Goal: Task Accomplishment & Management: Manage account settings

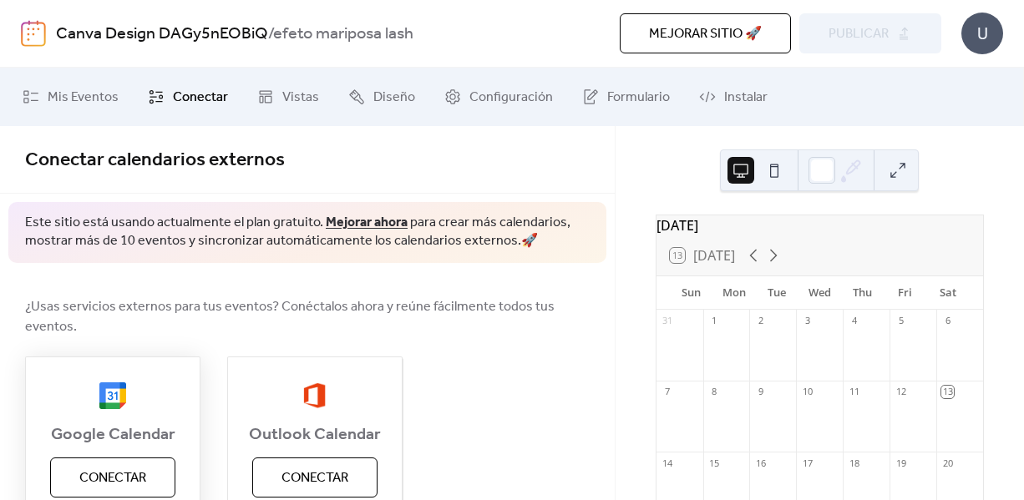
scroll to position [182, 0]
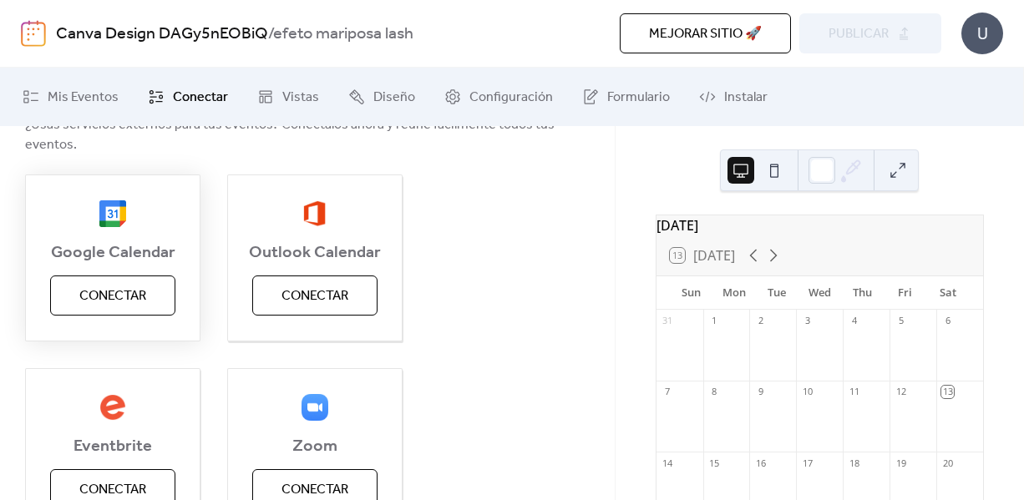
click at [74, 313] on button "Conectar" at bounding box center [112, 296] width 125 height 40
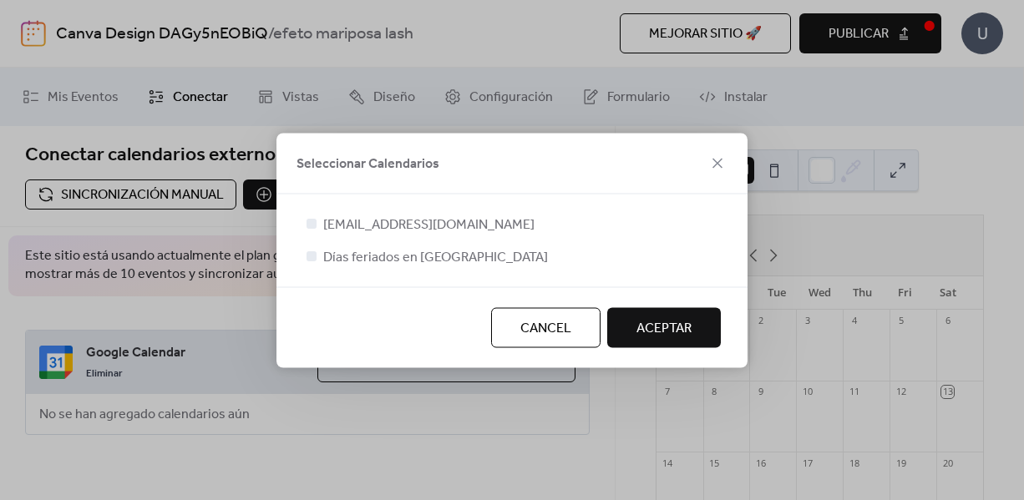
scroll to position [0, 0]
click at [310, 218] on div at bounding box center [311, 223] width 10 height 10
click at [627, 331] on button "ACEPTAR" at bounding box center [664, 327] width 114 height 40
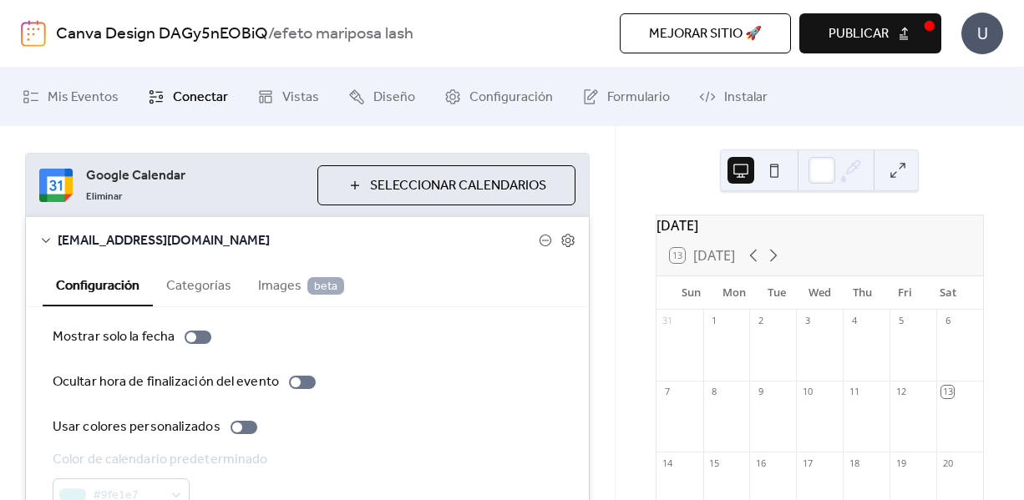
scroll to position [279, 0]
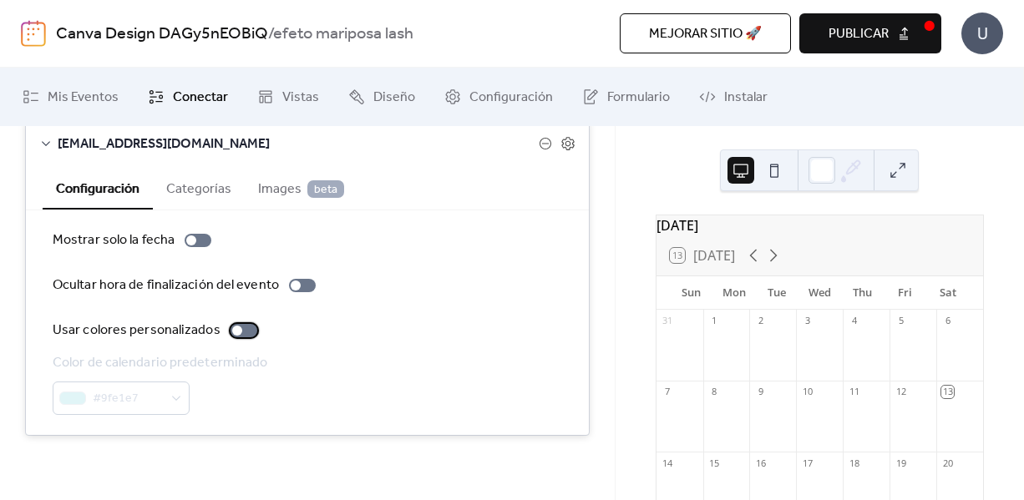
click at [241, 321] on label "Usar colores personalizados" at bounding box center [158, 331] width 211 height 20
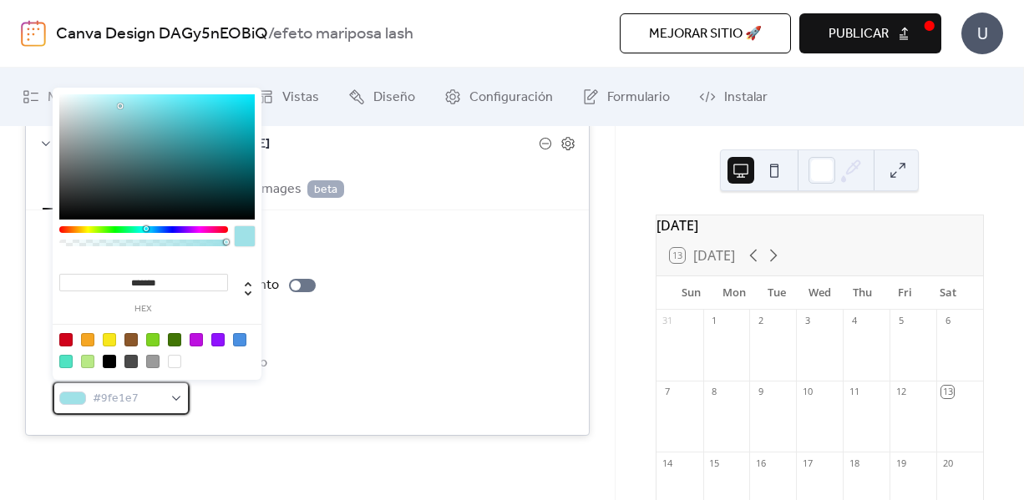
click at [181, 395] on div "#9fe1e7" at bounding box center [121, 398] width 137 height 33
click at [83, 343] on div at bounding box center [87, 339] width 13 height 13
type input "*******"
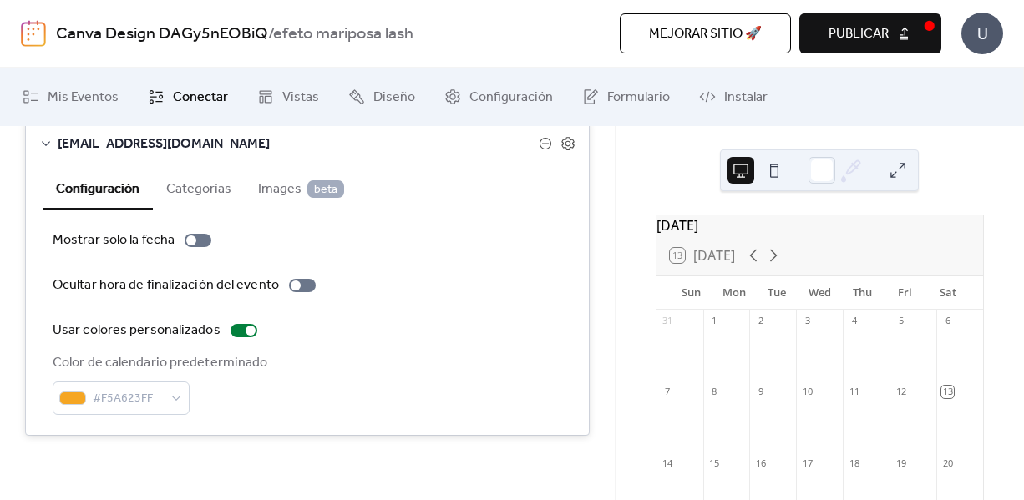
click at [346, 405] on div "Color de calendario predeterminado #F5A623FF" at bounding box center [307, 384] width 509 height 62
click at [831, 41] on span "Publicar" at bounding box center [858, 34] width 60 height 20
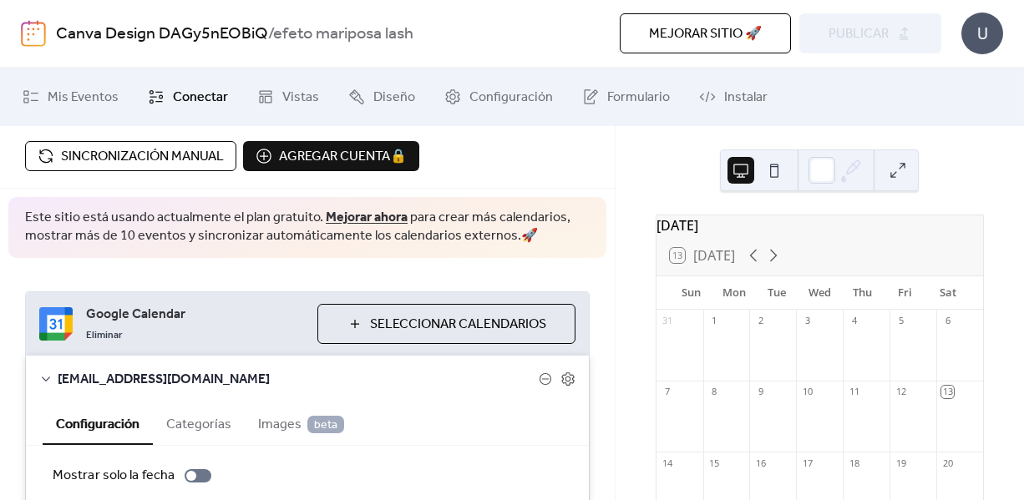
scroll to position [5, 0]
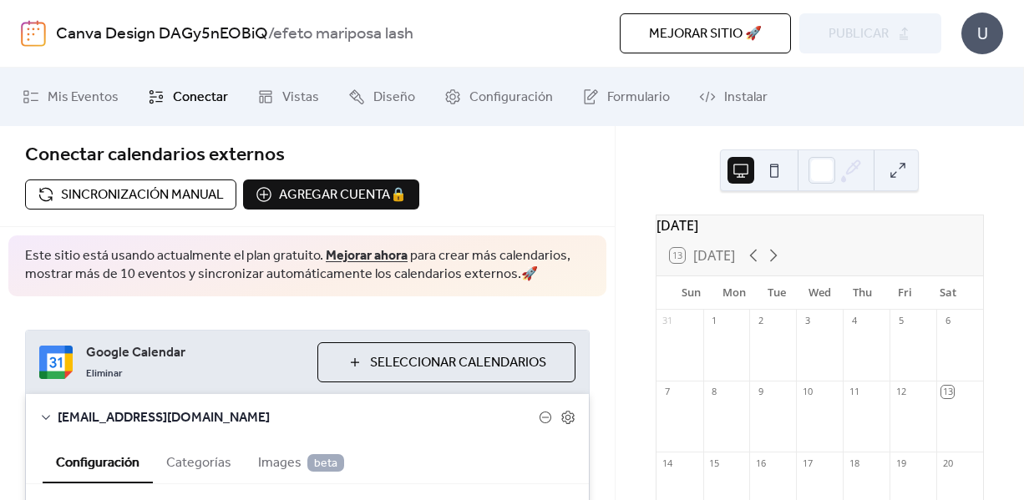
click at [387, 362] on span "Seleccionar Calendarios" at bounding box center [458, 363] width 176 height 20
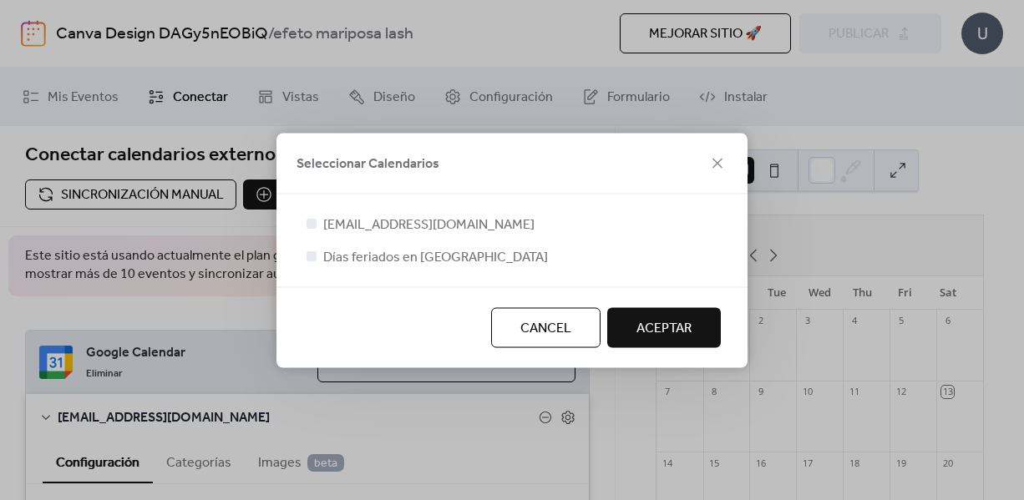
click at [632, 323] on button "ACEPTAR" at bounding box center [664, 327] width 114 height 40
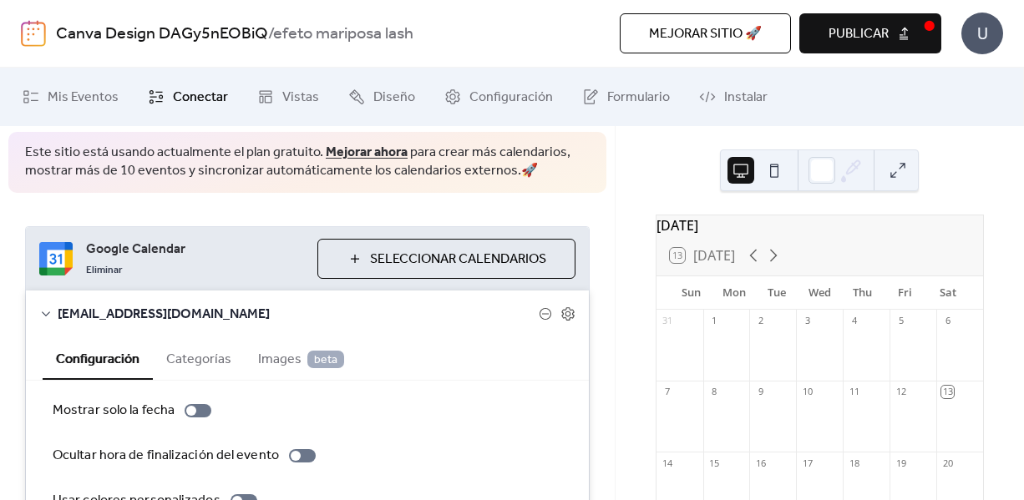
scroll to position [0, 0]
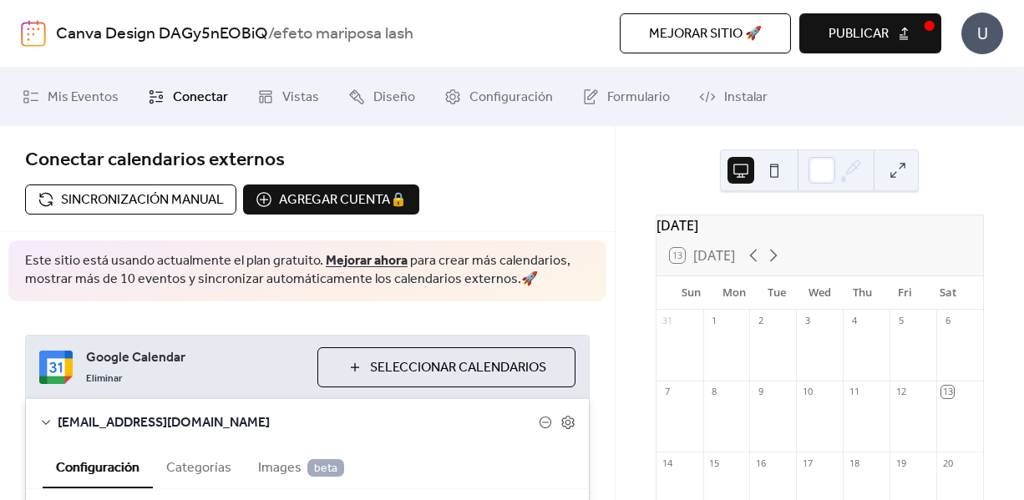
click at [150, 208] on span "Sincronización manual" at bounding box center [142, 200] width 163 height 20
click at [271, 186] on div "Agregar cuenta 🔒 🔒" at bounding box center [331, 200] width 176 height 30
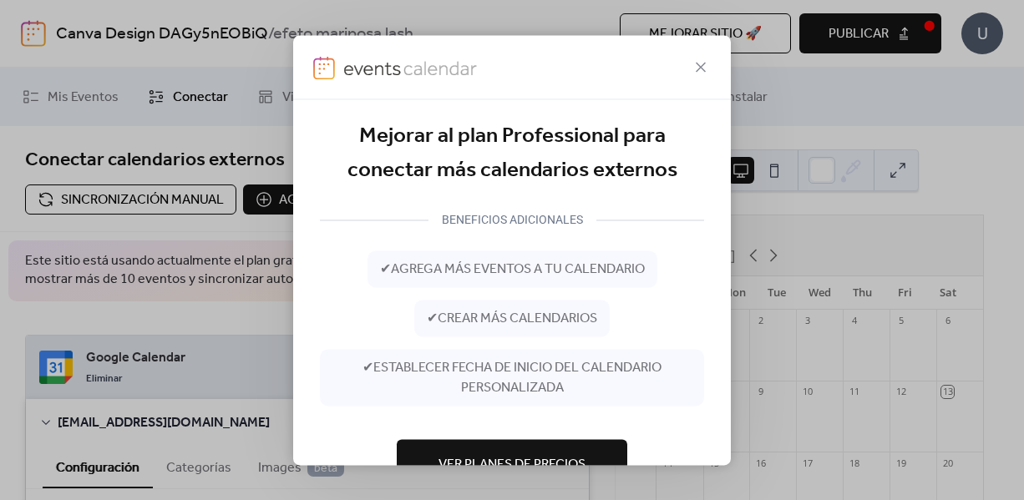
scroll to position [57, 0]
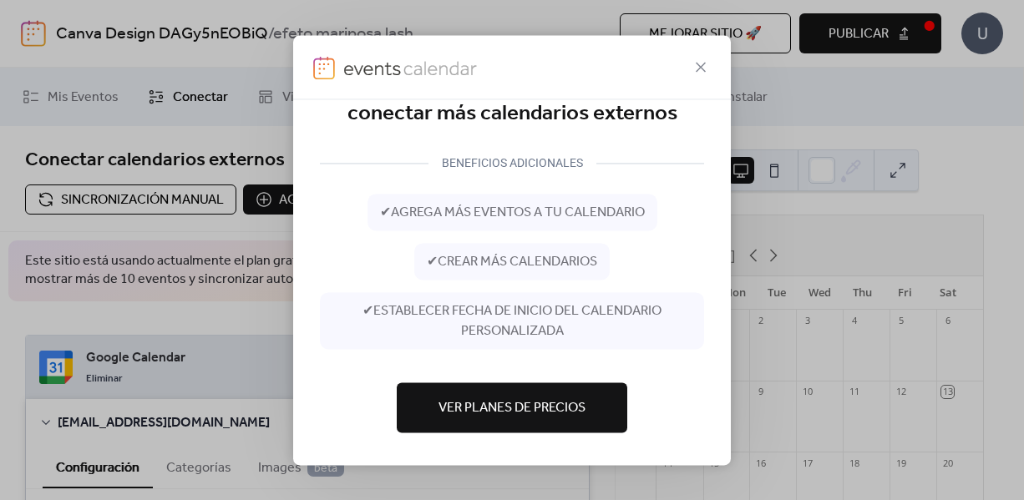
click at [455, 418] on span "Ver Planes de Precios" at bounding box center [511, 408] width 147 height 20
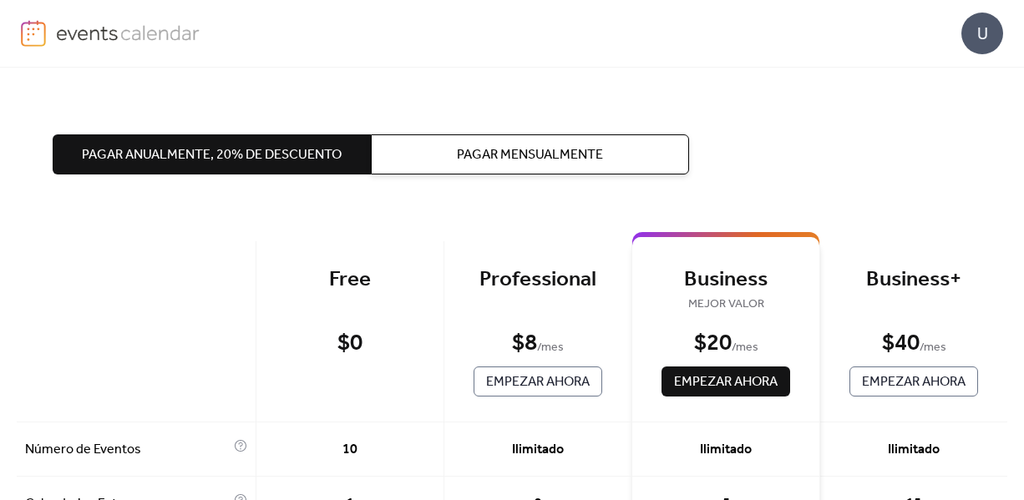
click at [347, 340] on div "$ 0" at bounding box center [349, 343] width 25 height 29
click at [469, 154] on span "Pagar Mensualmente" at bounding box center [530, 155] width 146 height 20
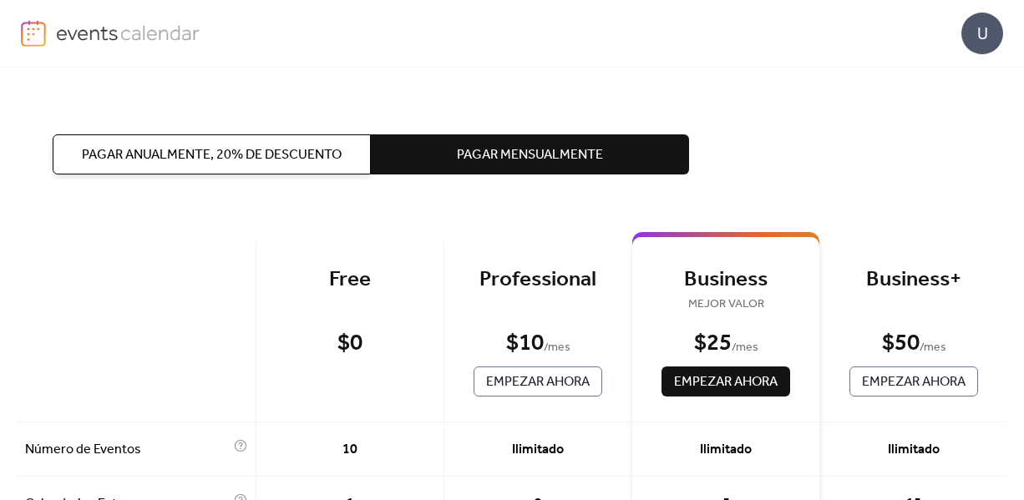
click at [520, 377] on span "Empezar Ahora" at bounding box center [538, 382] width 104 height 20
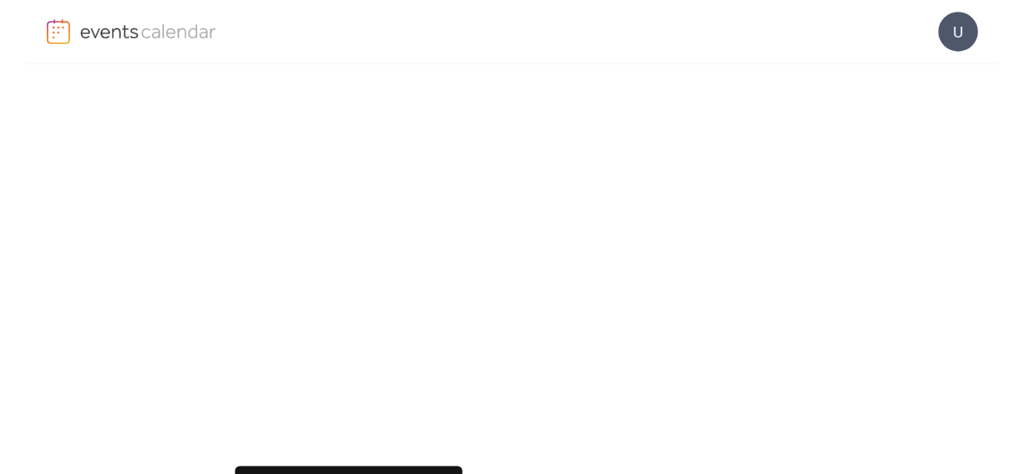
scroll to position [350, 0]
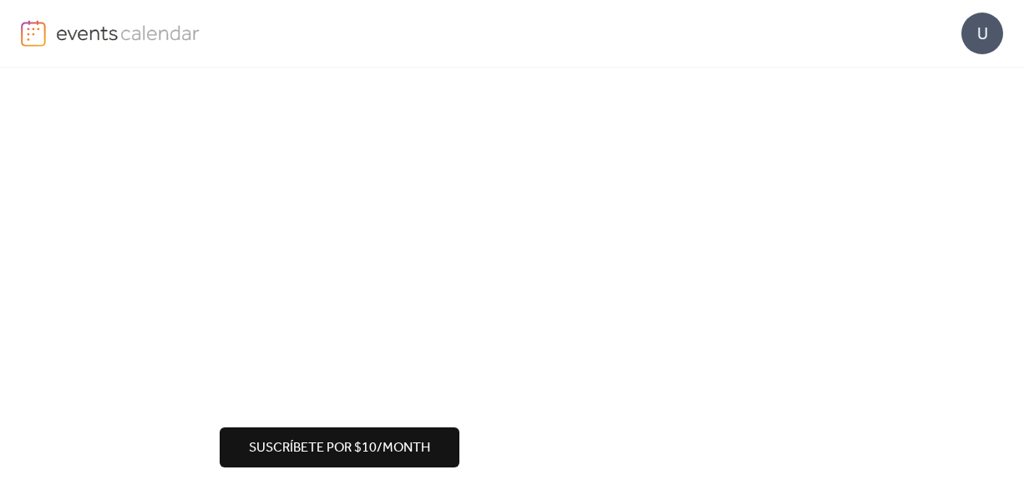
click at [336, 440] on span "Suscríbete por $10/month" at bounding box center [339, 448] width 181 height 20
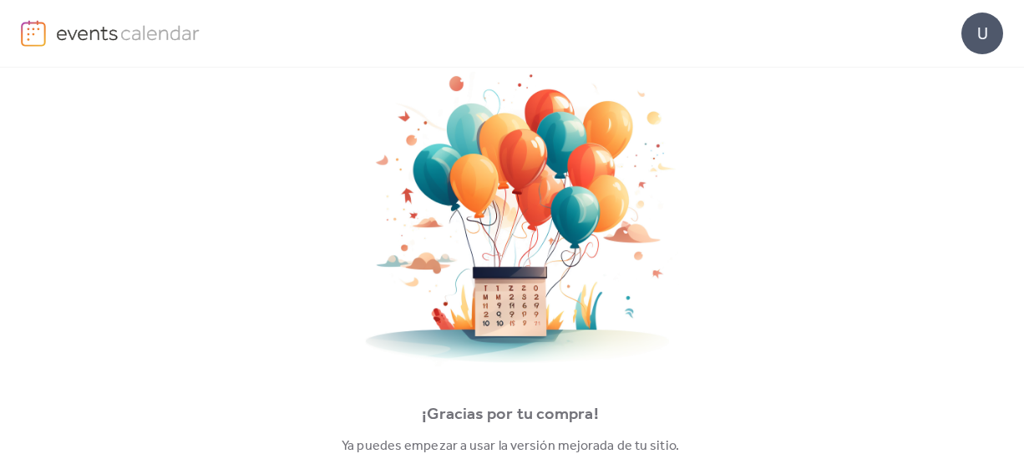
scroll to position [137, 0]
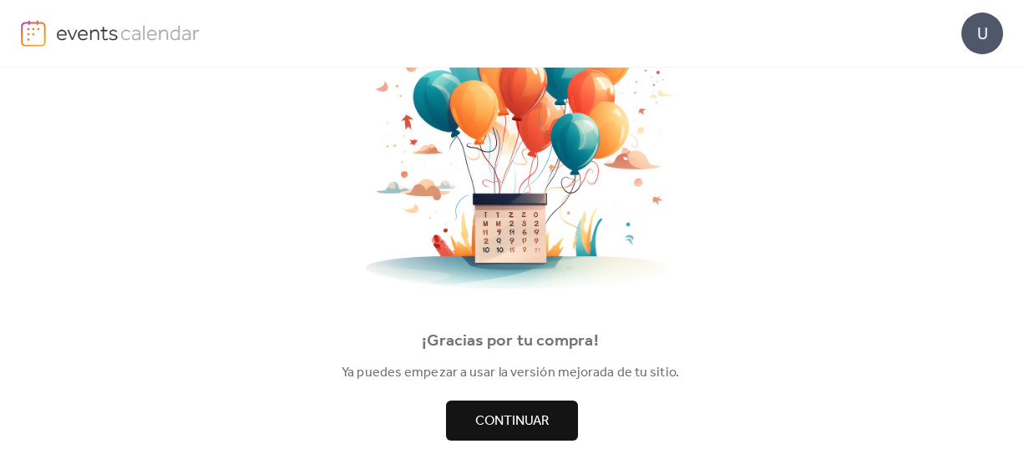
click at [502, 429] on span "Continuar" at bounding box center [511, 422] width 73 height 20
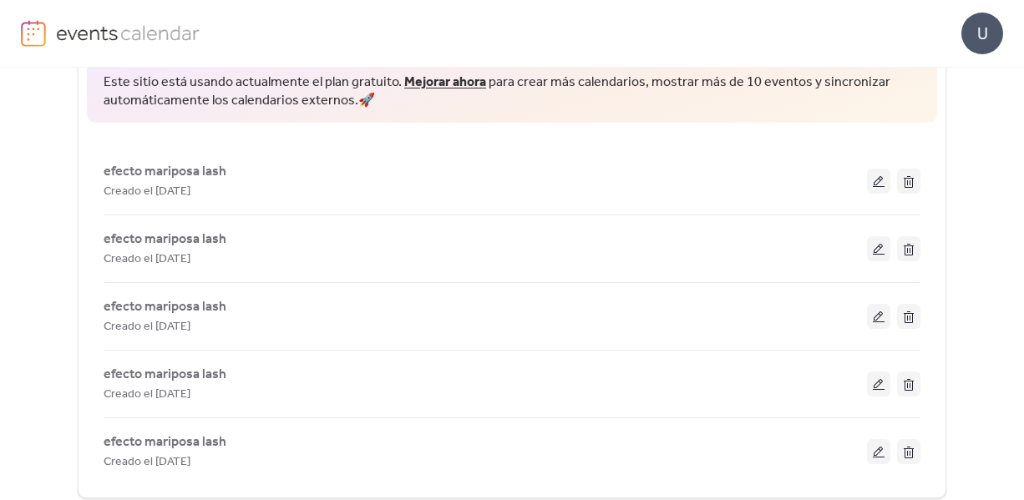
scroll to position [375, 0]
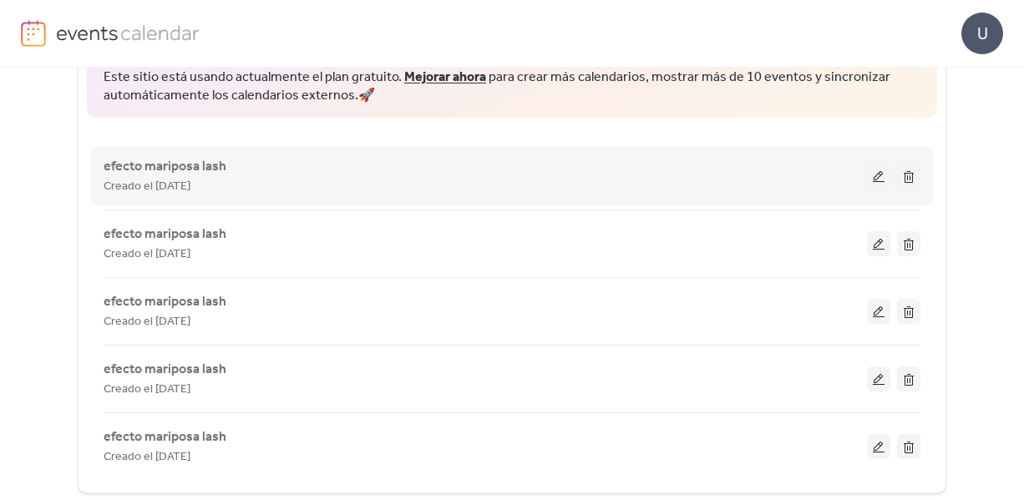
click at [451, 161] on div "efecto mariposa lash Creado el [DATE]" at bounding box center [485, 176] width 763 height 40
click at [881, 175] on button at bounding box center [878, 176] width 23 height 25
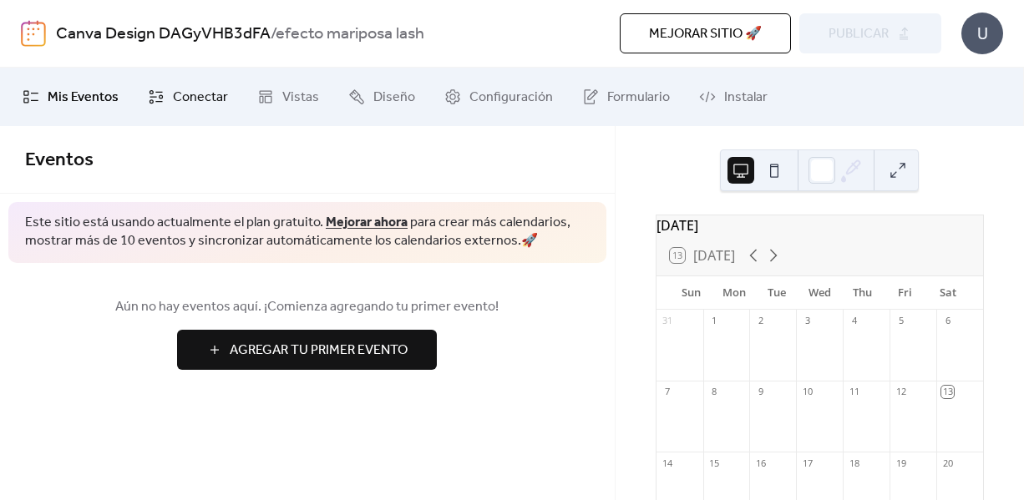
click at [175, 95] on span "Conectar" at bounding box center [200, 98] width 55 height 20
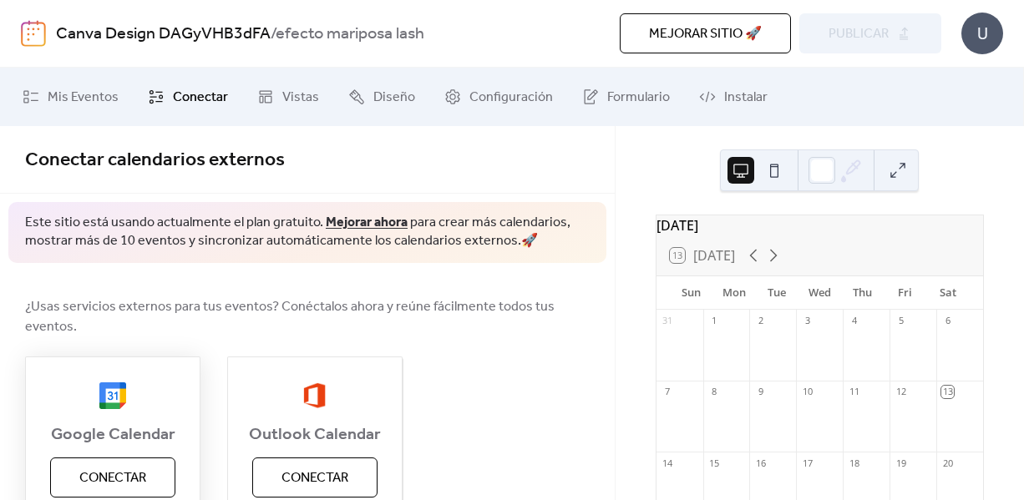
click at [78, 460] on button "Conectar" at bounding box center [112, 478] width 125 height 40
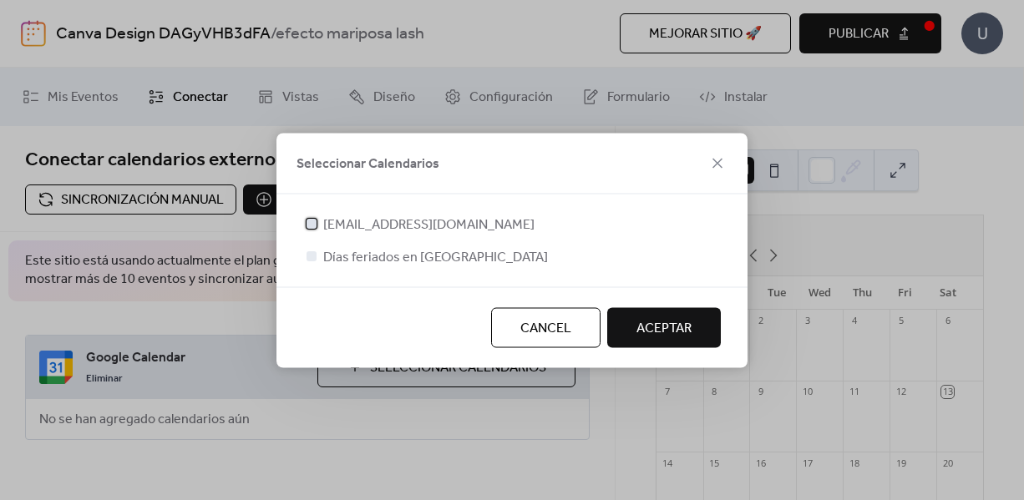
click at [309, 221] on div at bounding box center [311, 223] width 10 height 10
click at [666, 322] on span "ACEPTAR" at bounding box center [663, 328] width 55 height 20
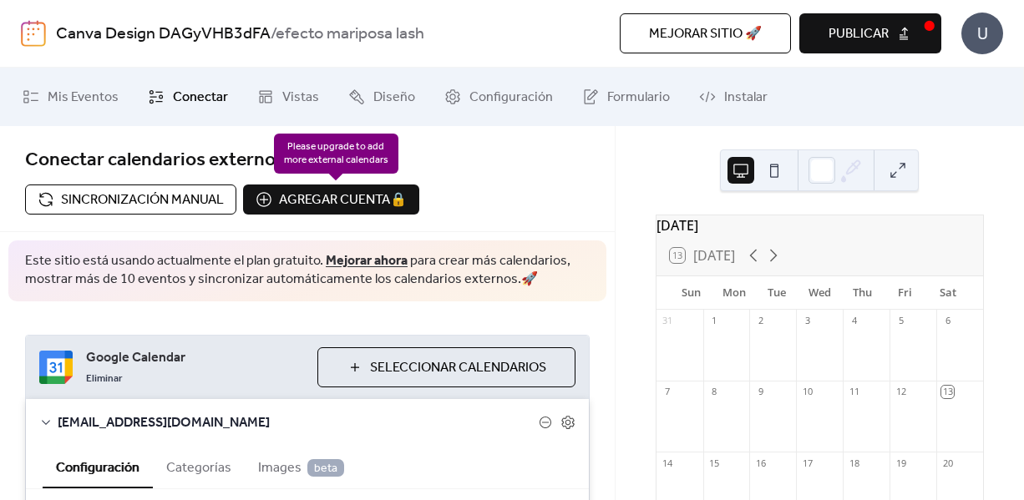
click at [315, 200] on div "Agregar cuenta 🔒 🔒" at bounding box center [331, 200] width 176 height 30
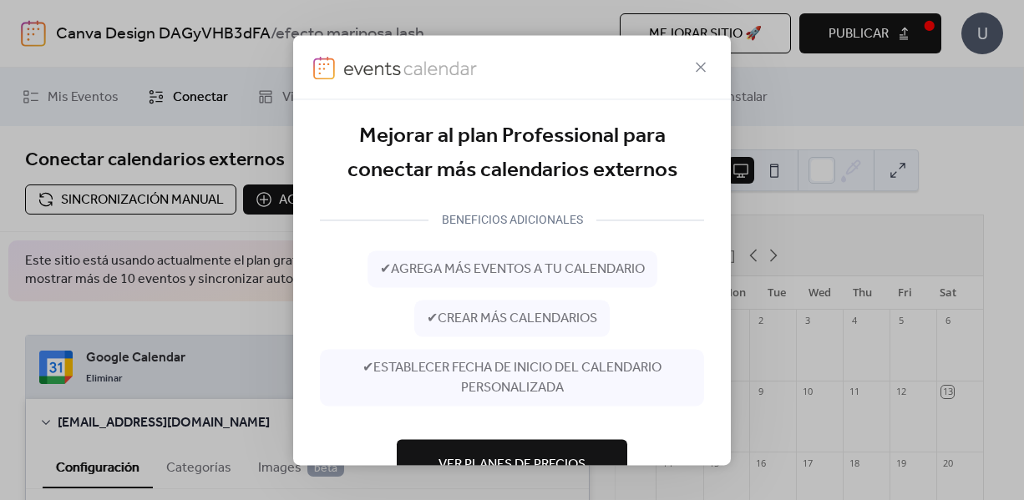
scroll to position [57, 0]
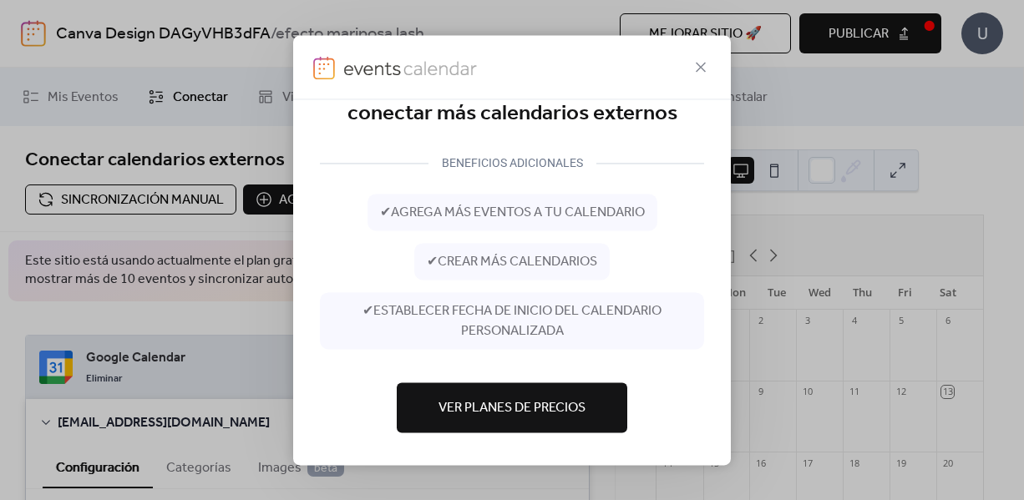
click at [438, 400] on span "Ver Planes de Precios" at bounding box center [511, 408] width 147 height 20
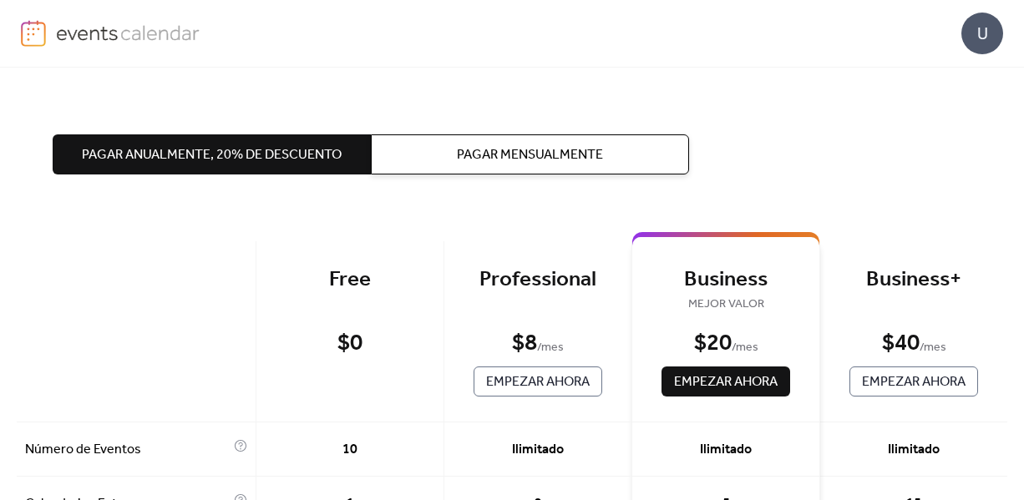
click at [494, 167] on button "Pagar Mensualmente" at bounding box center [530, 154] width 318 height 40
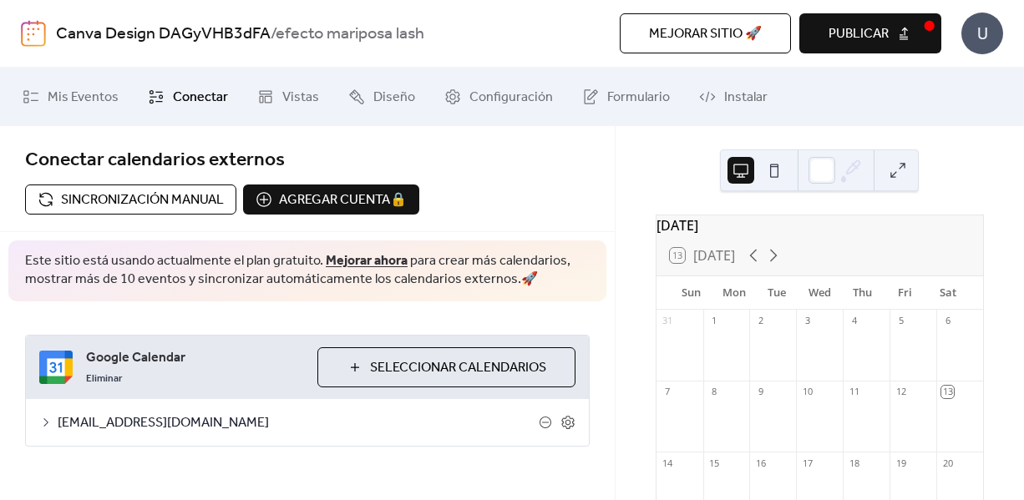
scroll to position [12, 0]
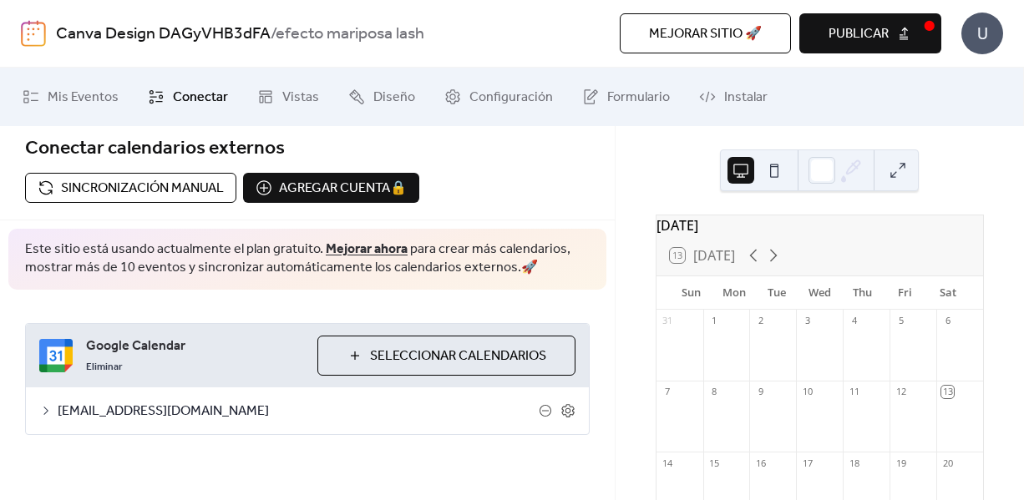
click at [842, 19] on button "Publicar" at bounding box center [870, 33] width 142 height 40
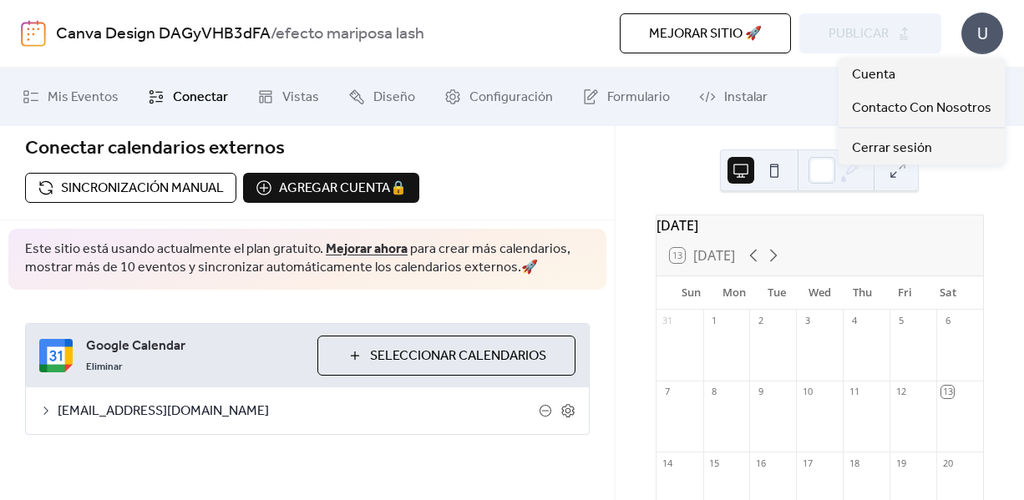
click at [974, 14] on div "U" at bounding box center [982, 34] width 42 height 42
click at [869, 75] on span "Cuenta" at bounding box center [873, 75] width 43 height 20
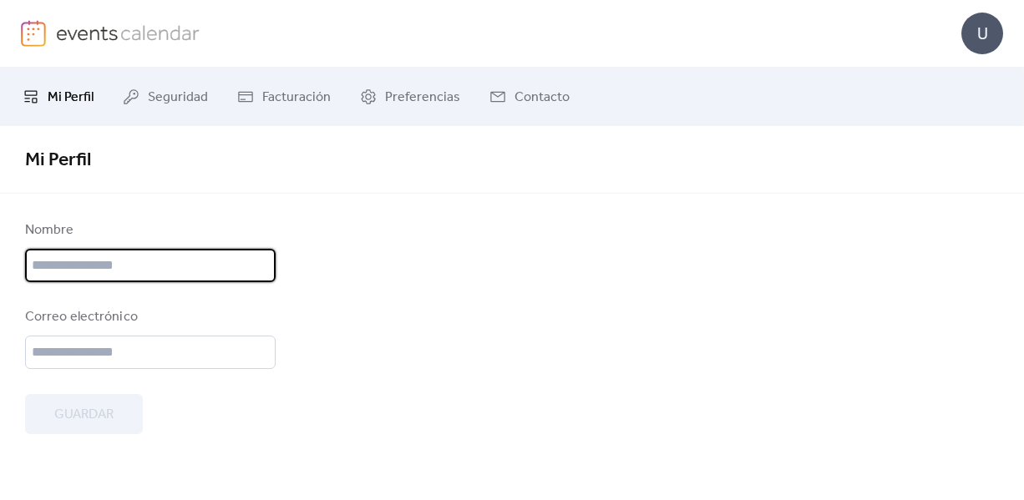
click at [158, 256] on input "text" at bounding box center [150, 265] width 250 height 33
type input "**********"
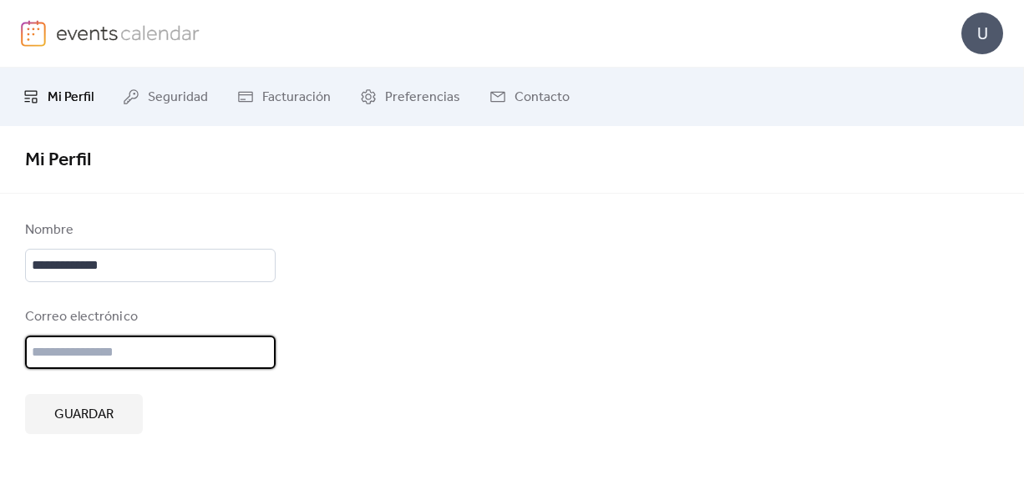
click at [113, 355] on input "email" at bounding box center [150, 352] width 250 height 33
type input "**********"
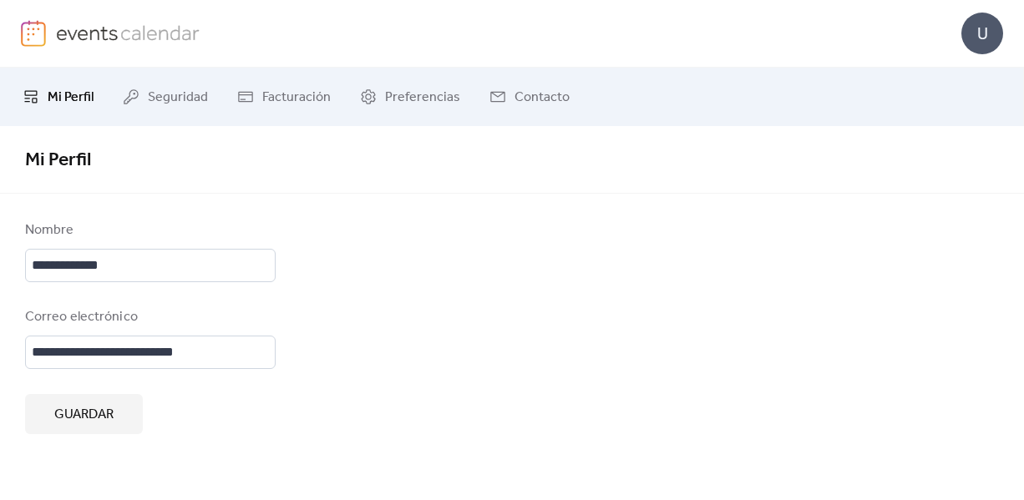
click at [94, 407] on span "Guardar" at bounding box center [83, 415] width 59 height 20
click at [73, 418] on div "Guardar" at bounding box center [150, 414] width 250 height 40
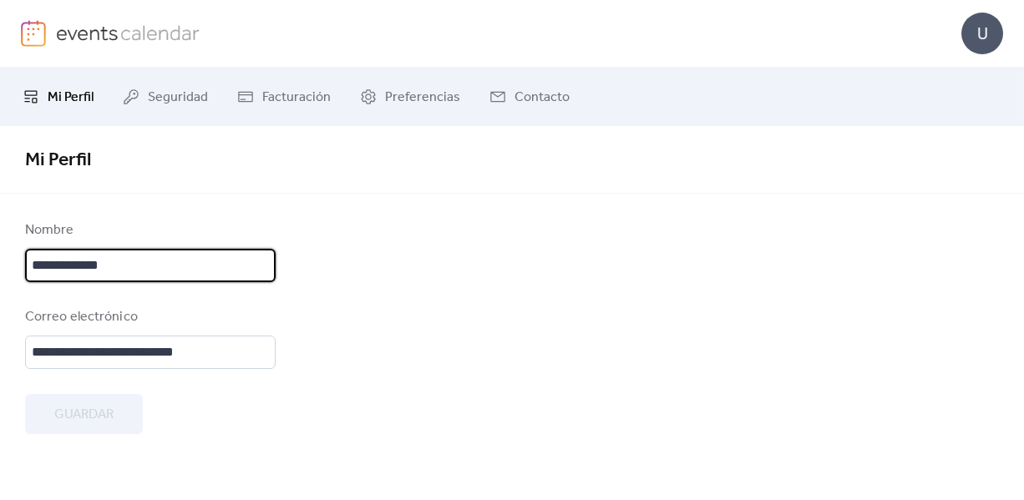
click at [195, 267] on input "**********" at bounding box center [150, 265] width 250 height 33
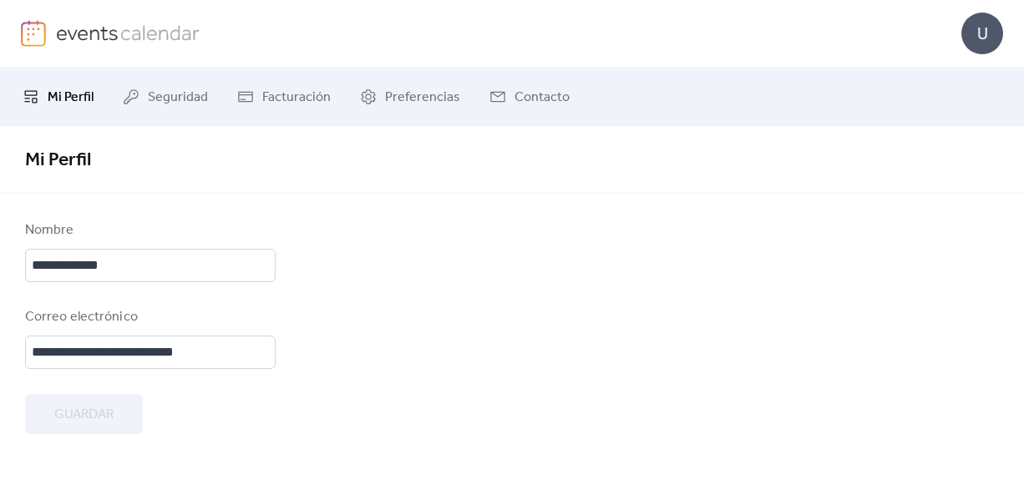
click at [48, 88] on span "Mi Perfil" at bounding box center [71, 98] width 46 height 20
click at [969, 56] on div "DB" at bounding box center [512, 33] width 982 height 67
click at [306, 94] on span "Facturación" at bounding box center [296, 98] width 68 height 20
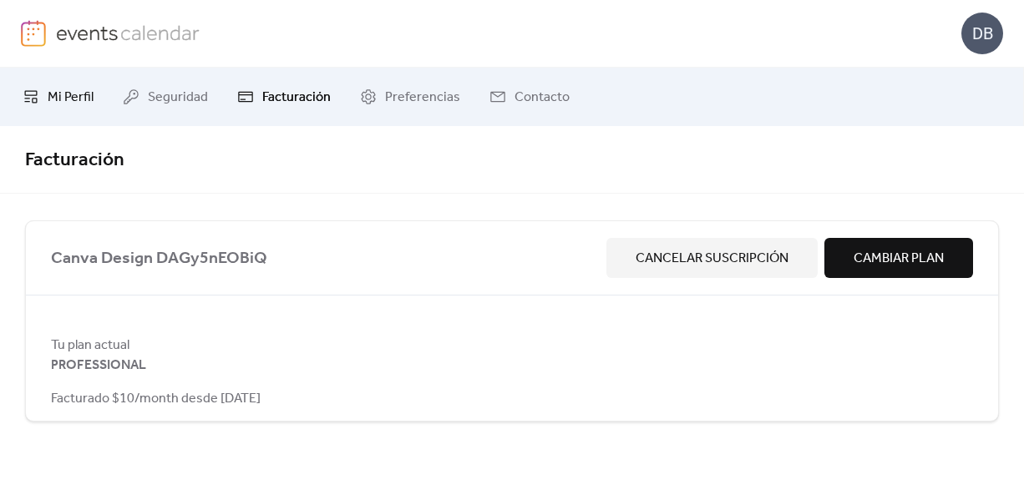
click at [36, 89] on icon at bounding box center [31, 97] width 17 height 17
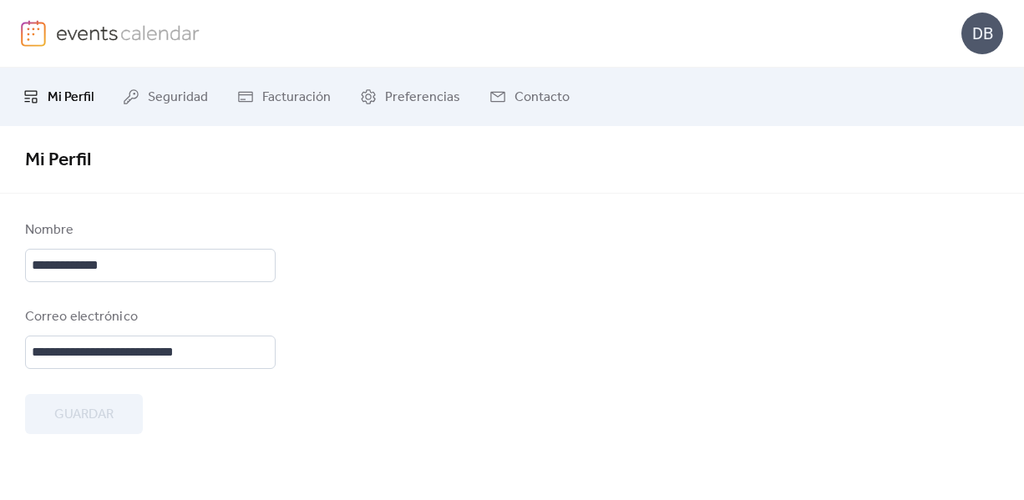
click at [36, 89] on icon at bounding box center [31, 97] width 17 height 17
click at [257, 108] on link "Facturación" at bounding box center [284, 96] width 119 height 45
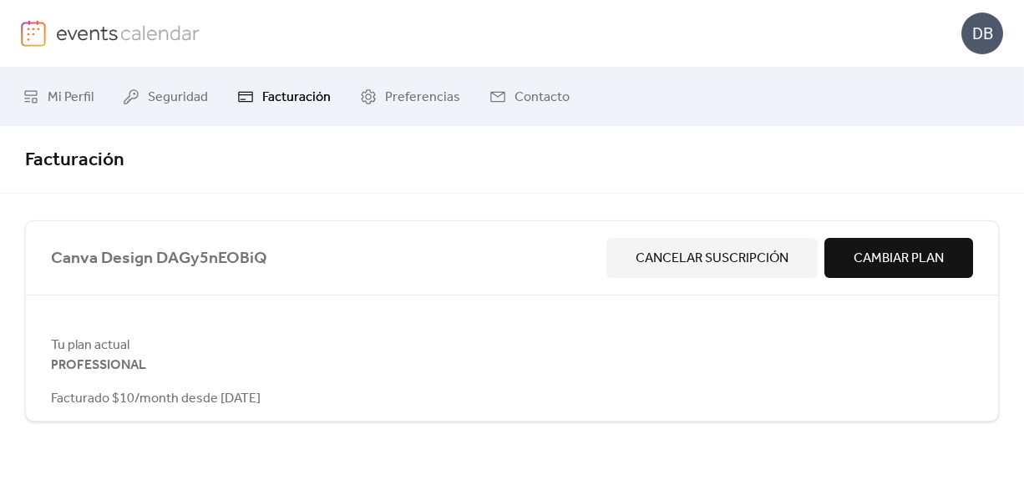
click at [39, 46] on img at bounding box center [33, 33] width 25 height 27
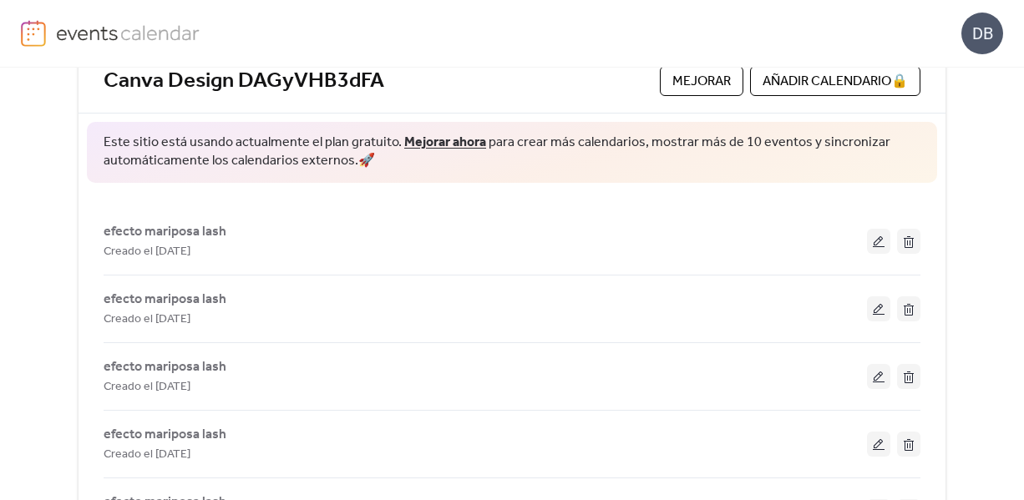
scroll to position [311, 0]
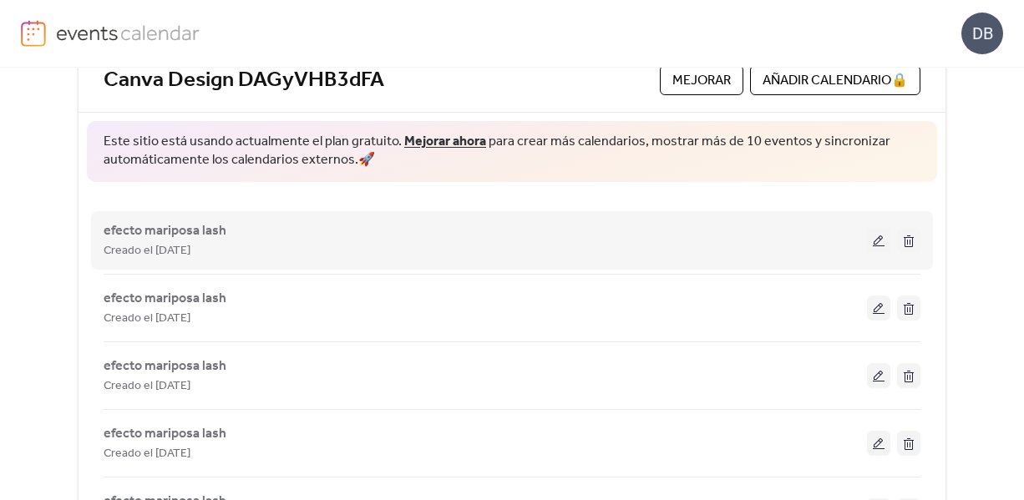
click at [886, 246] on button at bounding box center [878, 240] width 23 height 25
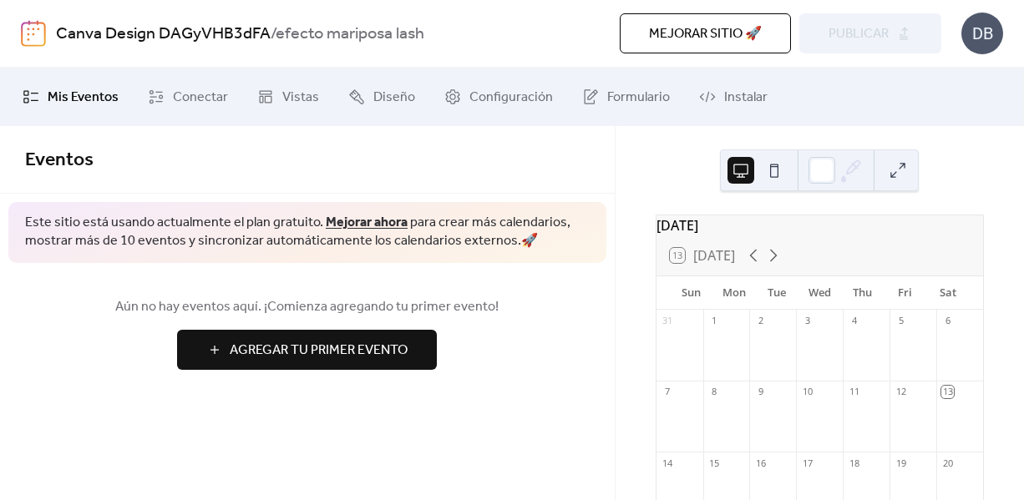
click at [301, 364] on button "Agregar Tu Primer Evento" at bounding box center [307, 350] width 260 height 40
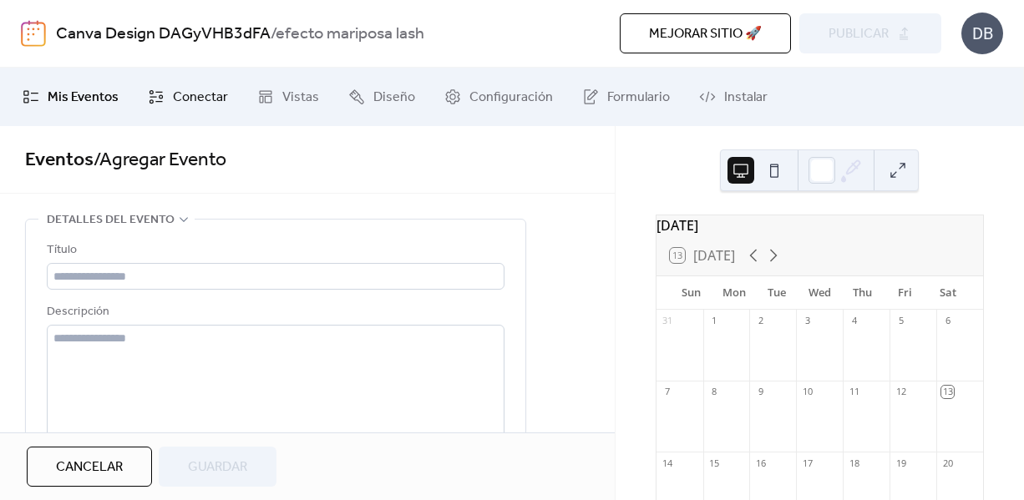
click at [201, 89] on span "Conectar" at bounding box center [200, 98] width 55 height 20
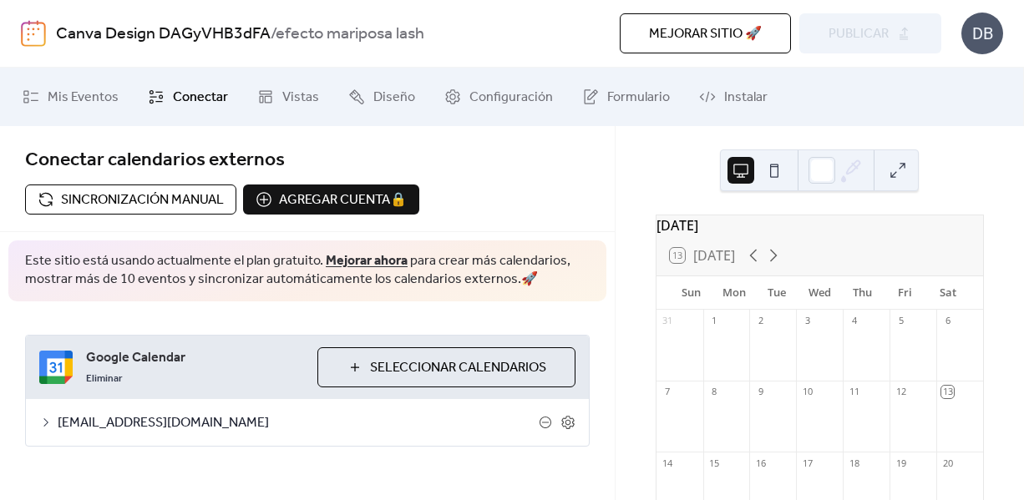
click at [366, 442] on div "[EMAIL_ADDRESS][DOMAIN_NAME]" at bounding box center [307, 422] width 563 height 47
click at [329, 410] on div "[EMAIL_ADDRESS][DOMAIN_NAME]" at bounding box center [307, 422] width 563 height 47
click at [192, 206] on span "Sincronización manual" at bounding box center [142, 200] width 163 height 20
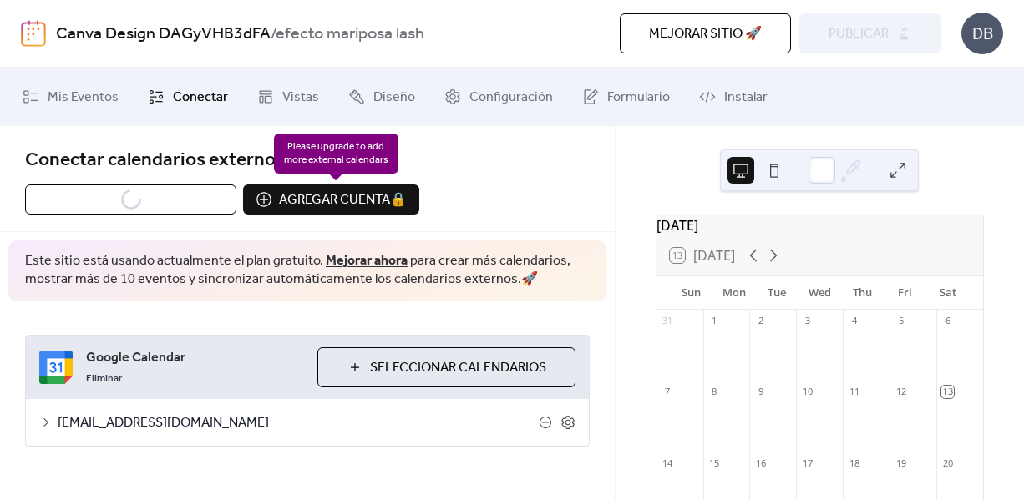
click at [254, 193] on div "Agregar cuenta 🔒 🔒" at bounding box center [331, 200] width 176 height 30
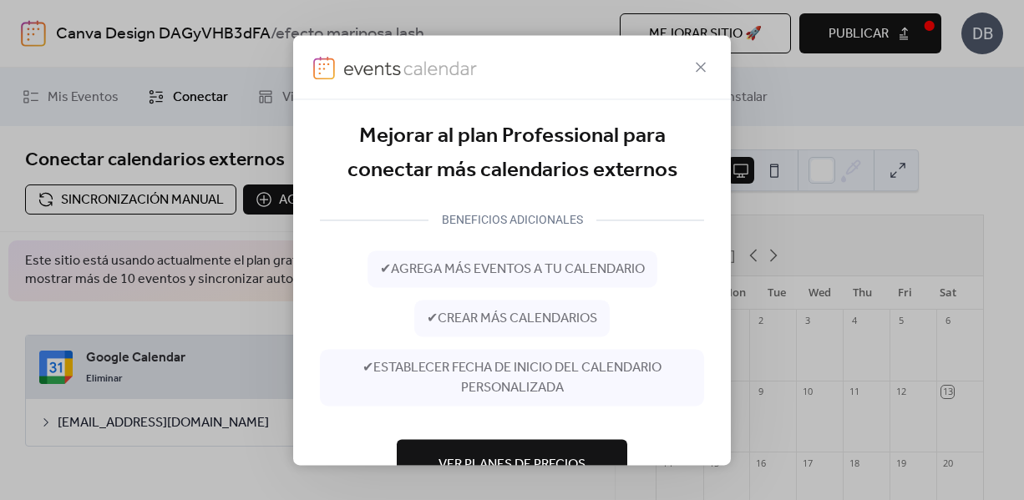
scroll to position [57, 0]
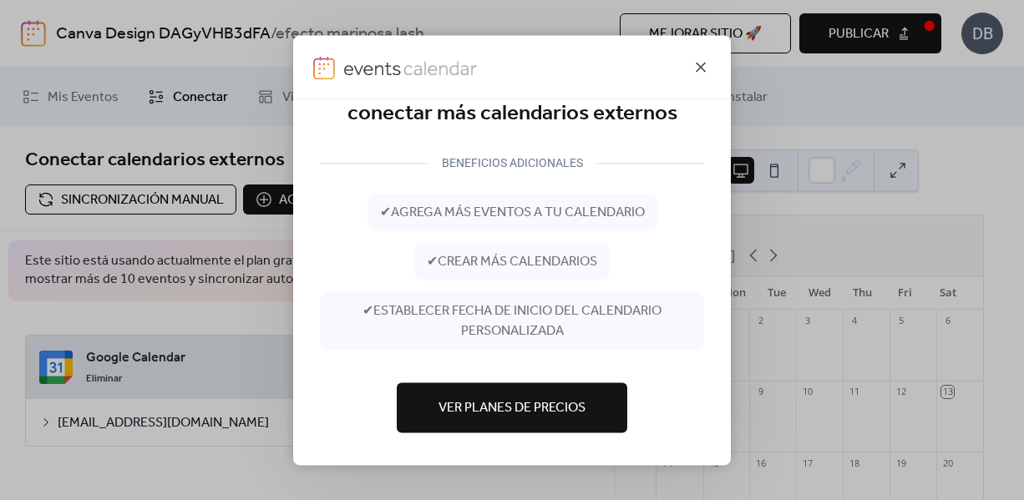
click at [702, 63] on icon at bounding box center [701, 67] width 20 height 20
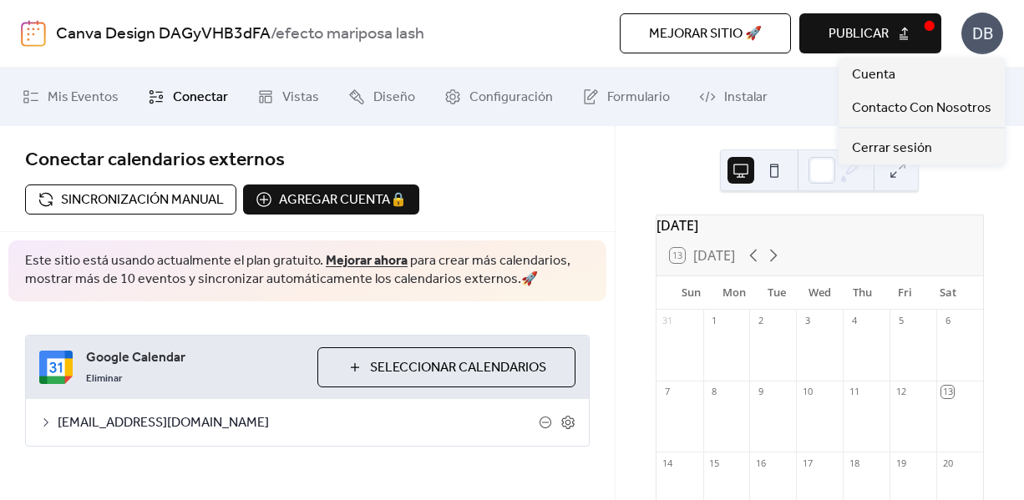
click at [978, 28] on div "DB" at bounding box center [982, 34] width 42 height 42
click at [883, 70] on span "Cuenta" at bounding box center [873, 75] width 43 height 20
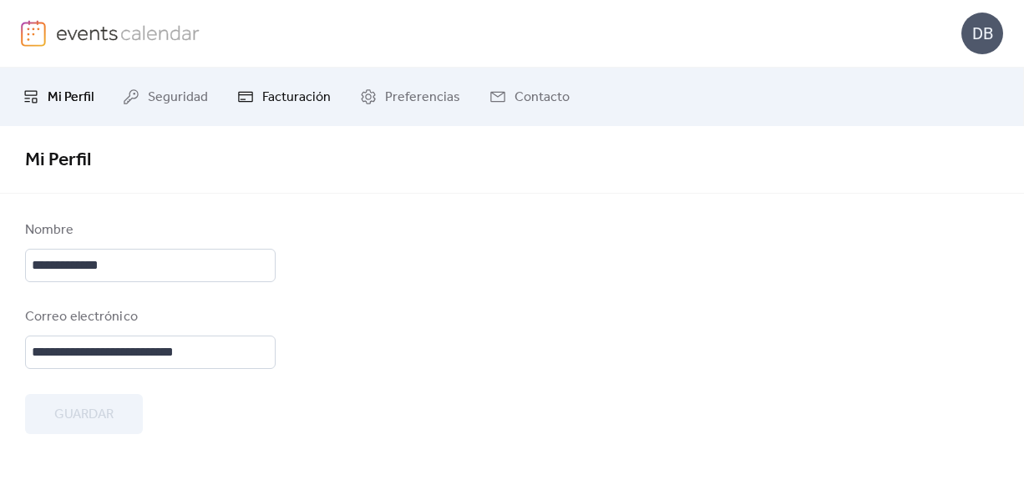
click at [298, 78] on link "Facturación" at bounding box center [284, 96] width 119 height 45
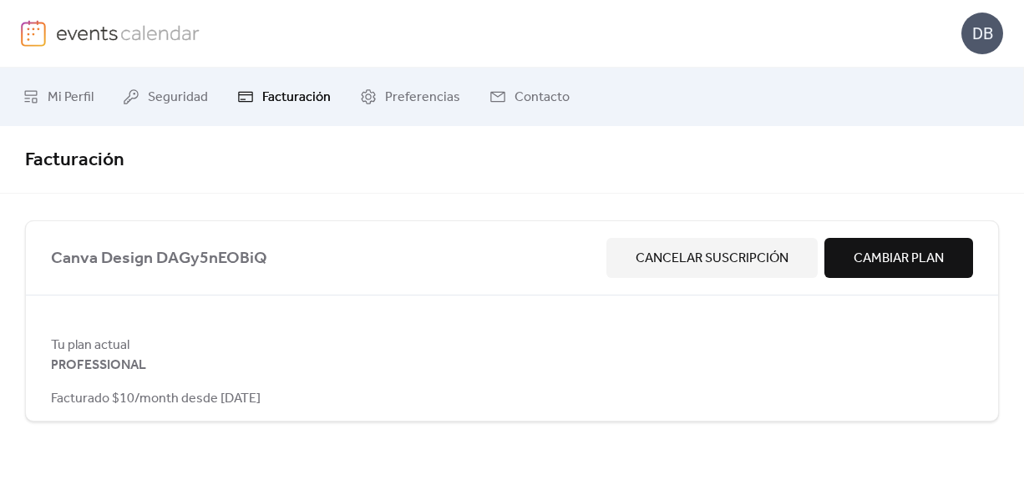
click at [858, 249] on span "Cambiar Plan" at bounding box center [898, 259] width 90 height 20
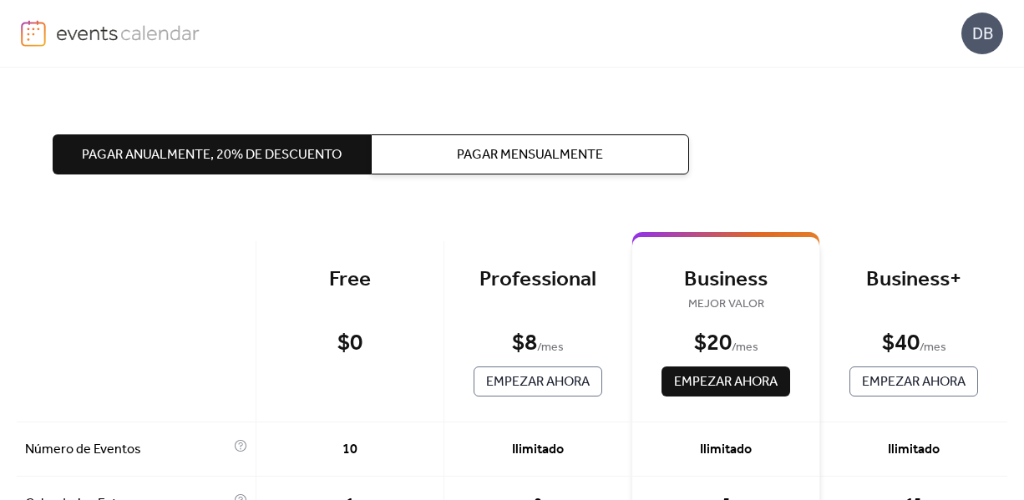
click at [602, 141] on button "Pagar Mensualmente" at bounding box center [530, 154] width 318 height 40
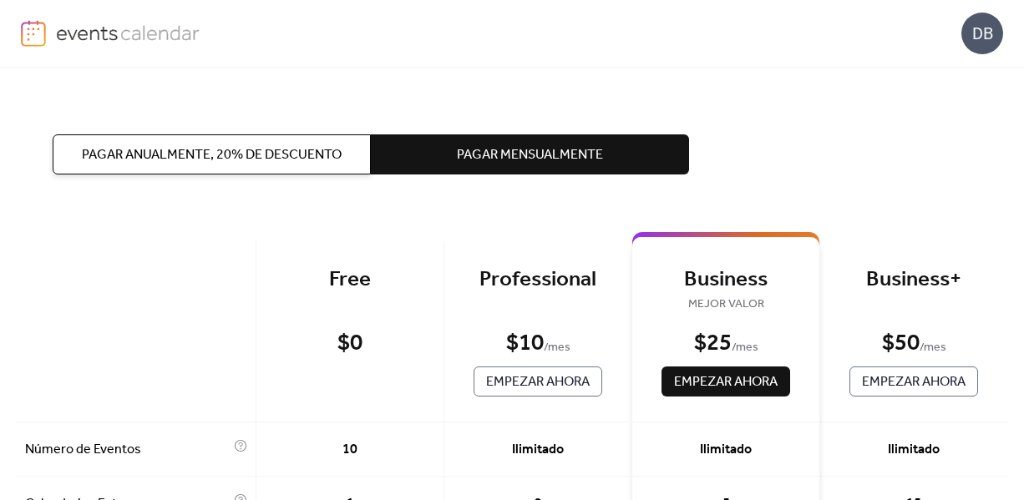
click at [674, 377] on span "Empezar Ahora" at bounding box center [726, 382] width 104 height 20
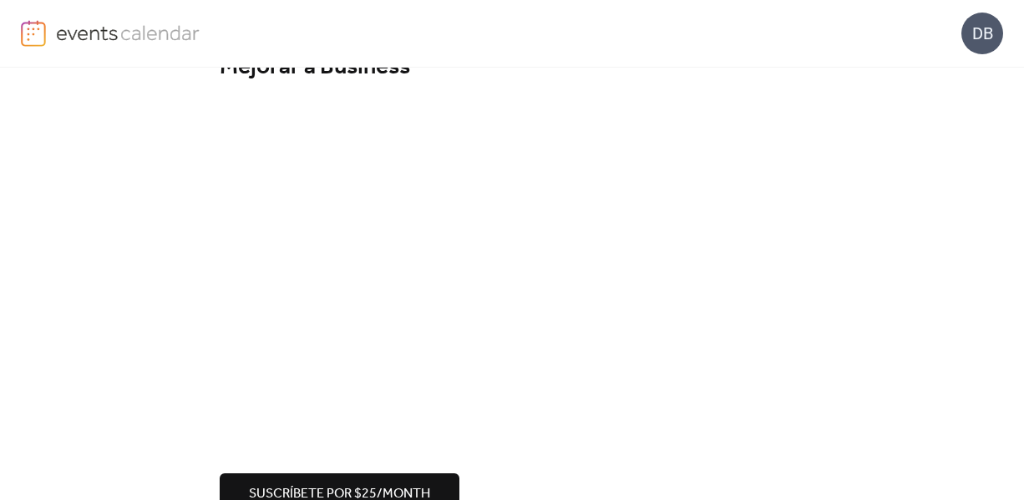
scroll to position [95, 0]
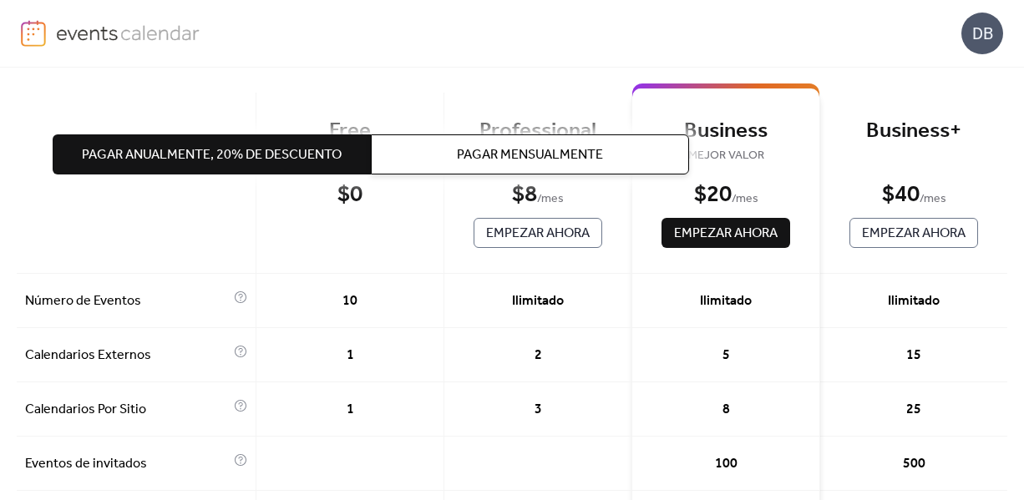
scroll to position [122, 0]
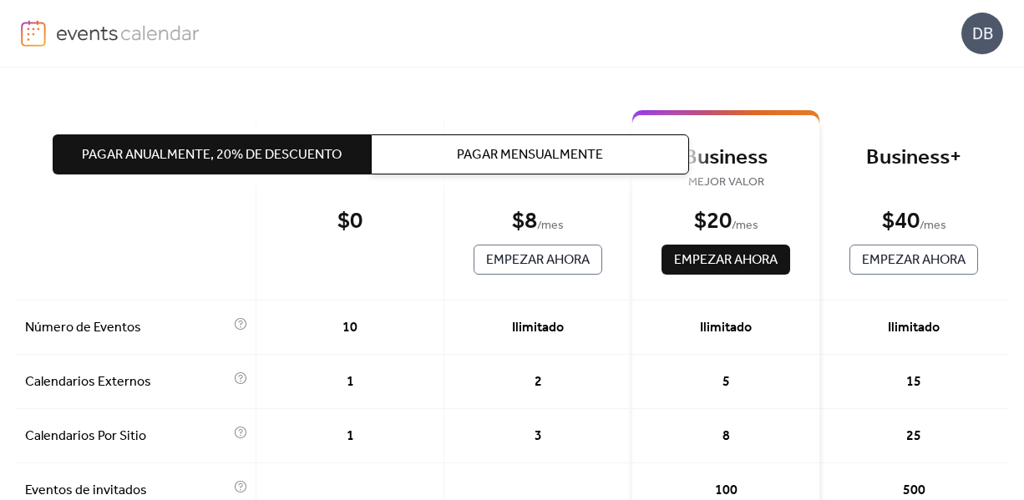
click at [492, 261] on span "Empezar Ahora" at bounding box center [538, 260] width 104 height 20
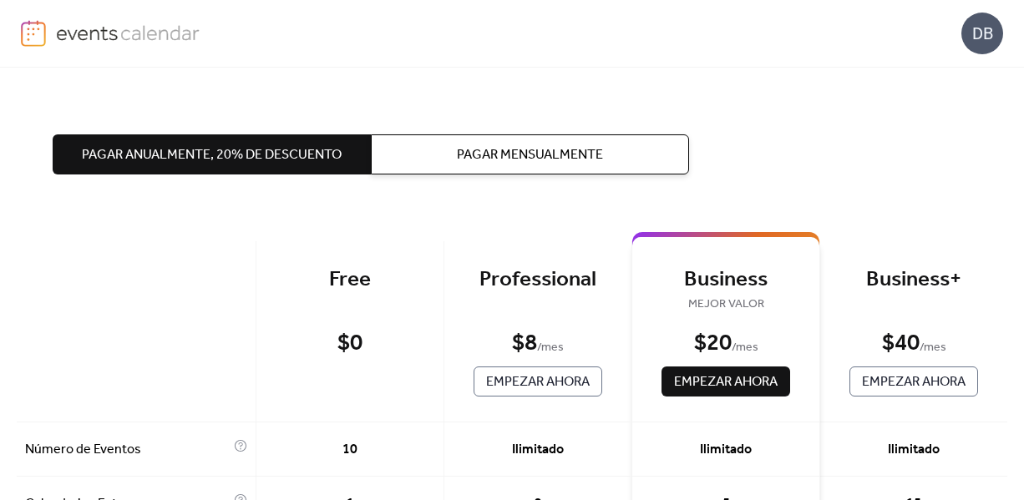
click at [443, 149] on button "Pagar Mensualmente" at bounding box center [530, 154] width 318 height 40
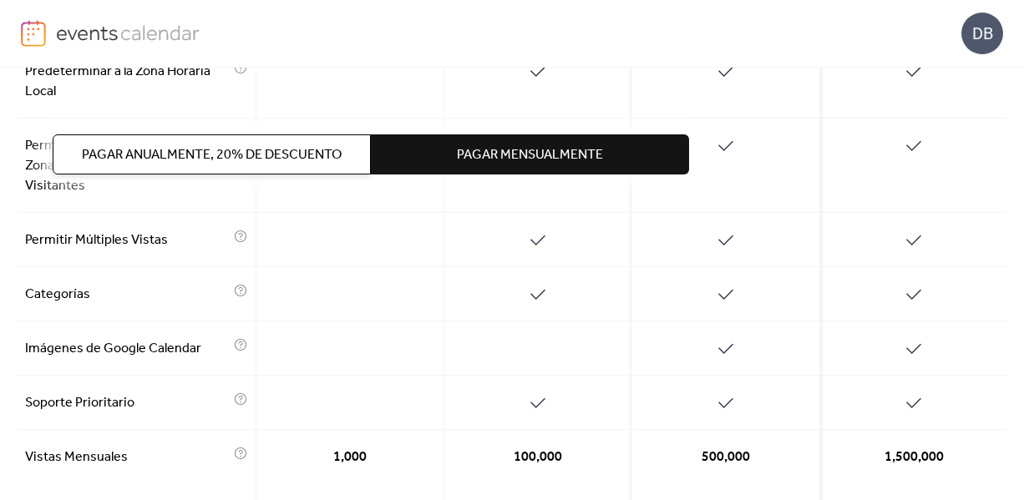
scroll to position [1058, 0]
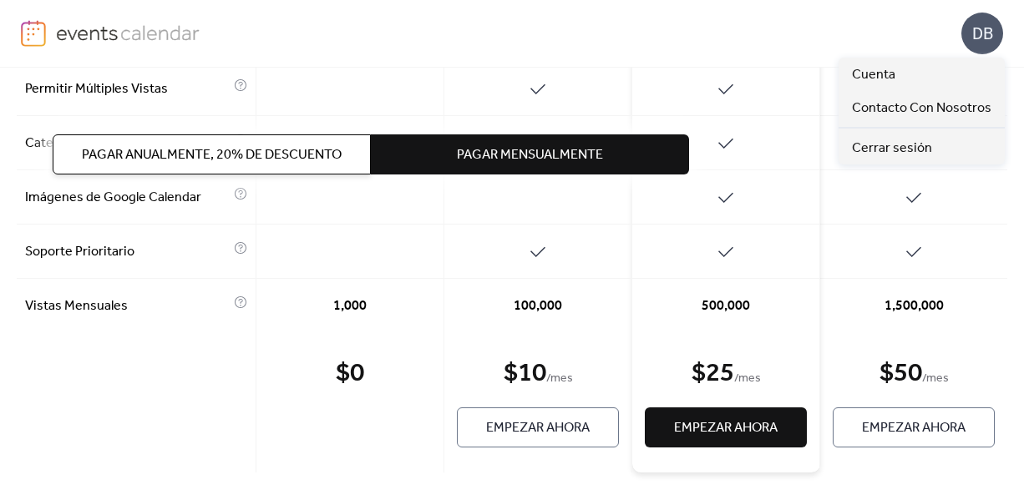
click at [988, 41] on div "DB" at bounding box center [982, 34] width 42 height 42
click at [893, 80] on span "Cuenta" at bounding box center [873, 75] width 43 height 20
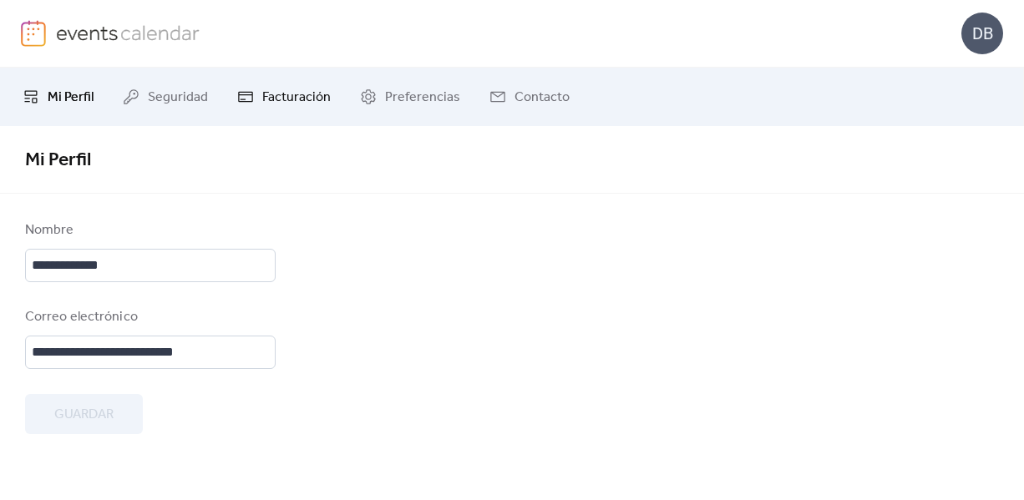
click at [276, 114] on link "Facturación" at bounding box center [284, 96] width 119 height 45
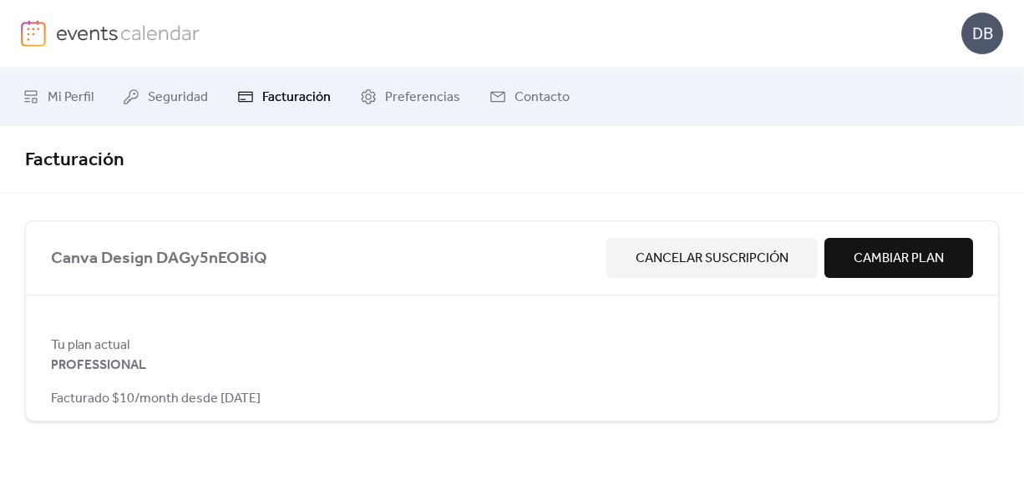
click at [723, 262] on span "Cancelar Suscripción" at bounding box center [711, 259] width 153 height 20
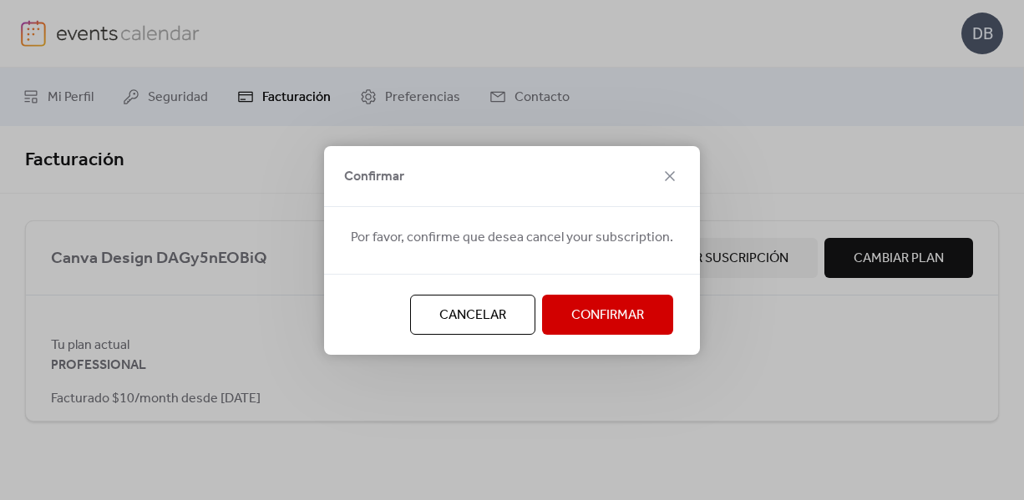
click at [649, 303] on button "Confirmar" at bounding box center [607, 315] width 131 height 40
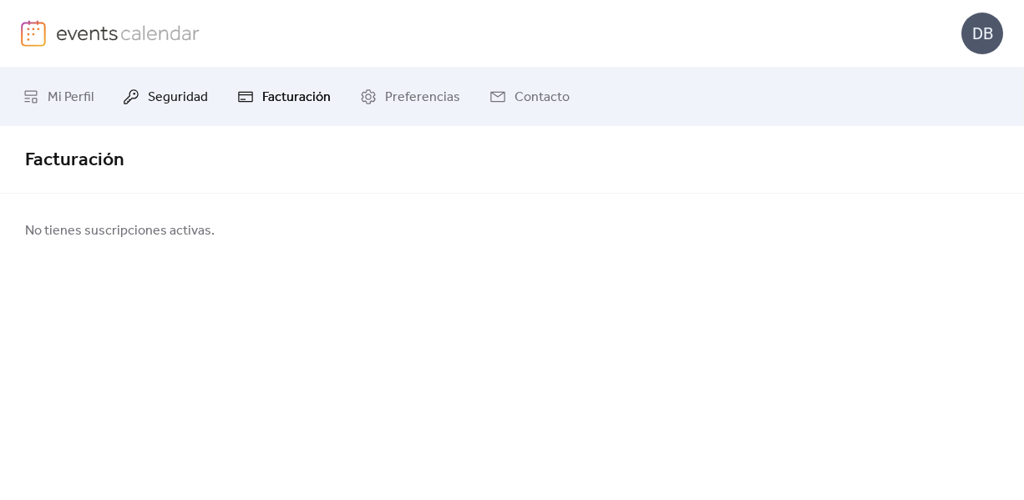
click at [208, 94] on link "Seguridad" at bounding box center [165, 96] width 110 height 45
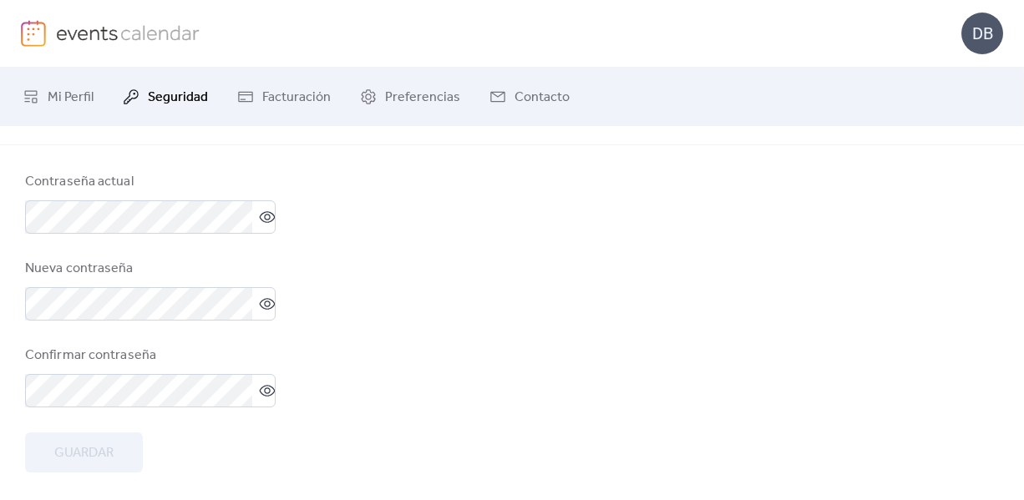
scroll to position [53, 0]
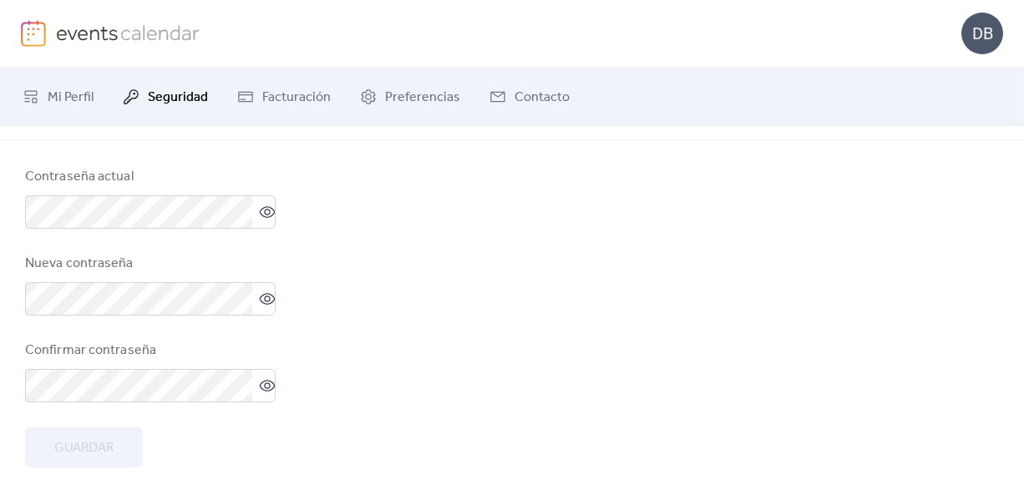
click at [407, 119] on div "Mi Perfil Seguridad Facturación Preferencias Contacto" at bounding box center [512, 97] width 1024 height 58
click at [426, 103] on span "Preferencias" at bounding box center [422, 98] width 75 height 20
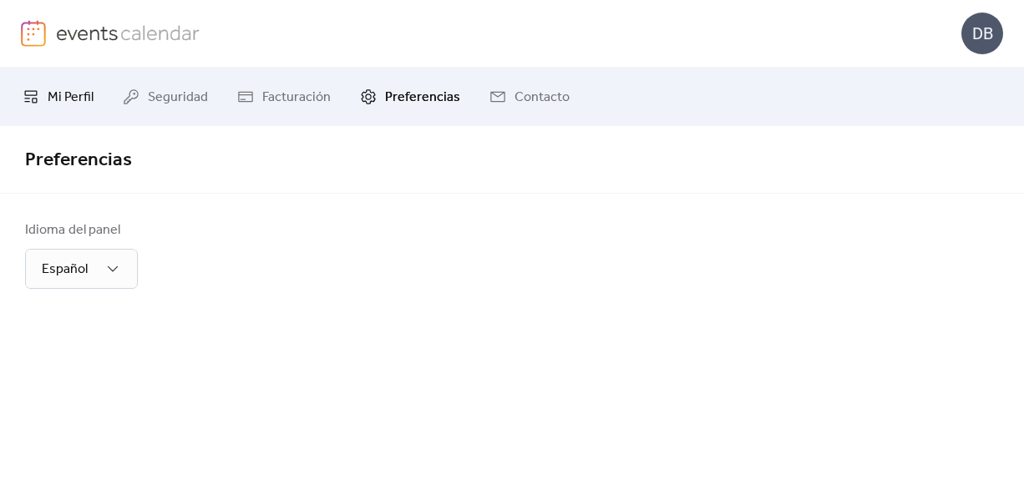
click at [29, 89] on icon at bounding box center [31, 97] width 17 height 17
